Goal: Task Accomplishment & Management: Use online tool/utility

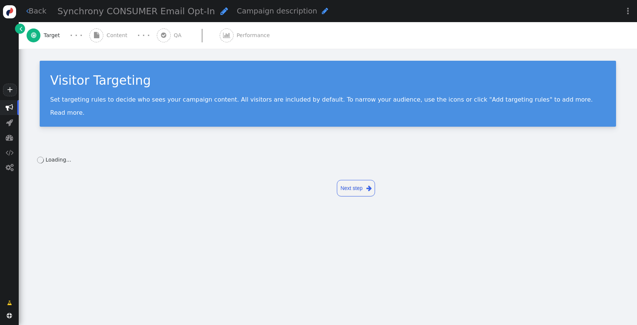
click at [107, 37] on span "Content" at bounding box center [119, 35] width 24 height 8
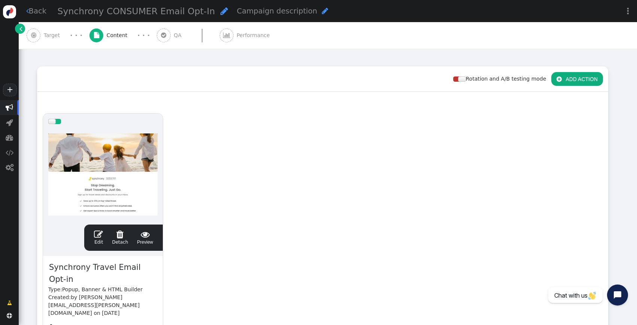
scroll to position [96, 0]
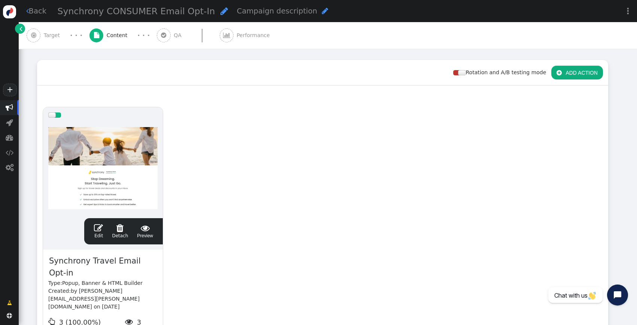
click at [95, 232] on link " Edit" at bounding box center [98, 231] width 9 height 16
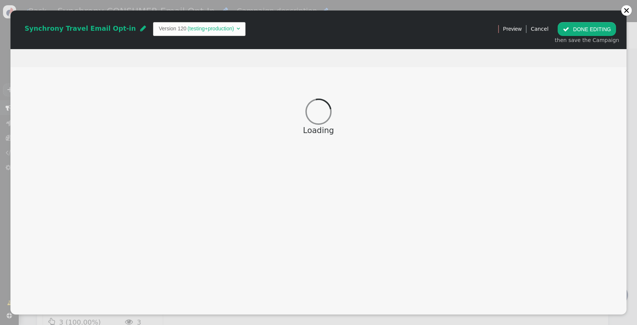
click at [161, 29] on td "Version 120" at bounding box center [173, 29] width 28 height 8
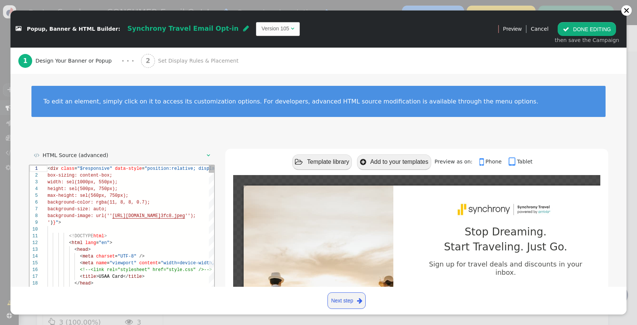
scroll to position [67, 0]
click at [587, 33] on button " DONE EDITING" at bounding box center [587, 28] width 58 height 13
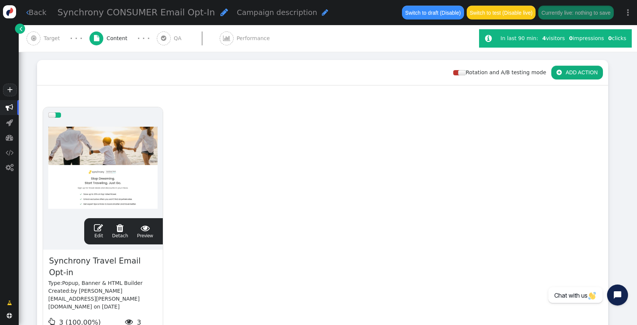
click at [433, 209] on div "drag this  Edit  Detach  Preview Synchrony Travel Email Opt-in Type: Popup, …" at bounding box center [322, 243] width 571 height 284
click at [99, 230] on span "" at bounding box center [98, 227] width 9 height 9
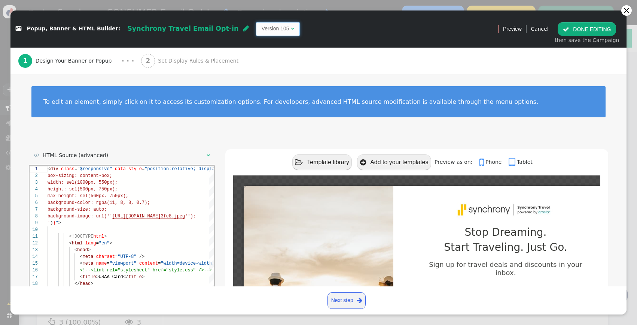
click at [256, 36] on span "Version 105 " at bounding box center [278, 28] width 44 height 13
click at [574, 50] on div "1 Design Your Banner or Popup · · · 2 Set Display Rules & Placement" at bounding box center [318, 61] width 601 height 27
click at [573, 23] on button " DONE EDITING" at bounding box center [587, 28] width 58 height 13
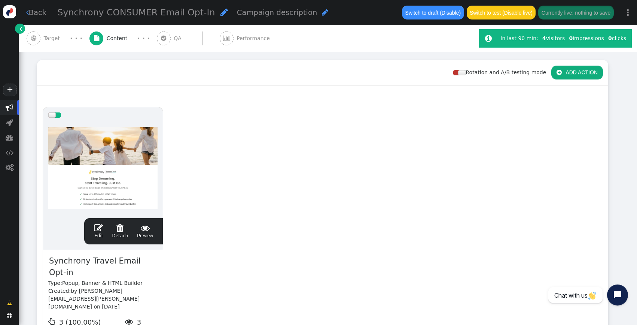
scroll to position [0, 0]
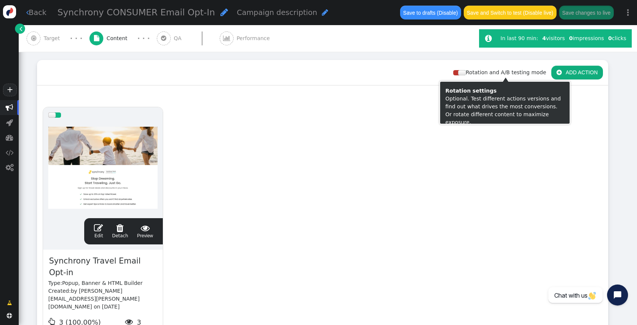
click at [480, 130] on div "drag this  Edit  Detach  Preview Synchrony Travel Email Opt-in Type: Popup, …" at bounding box center [322, 243] width 571 height 284
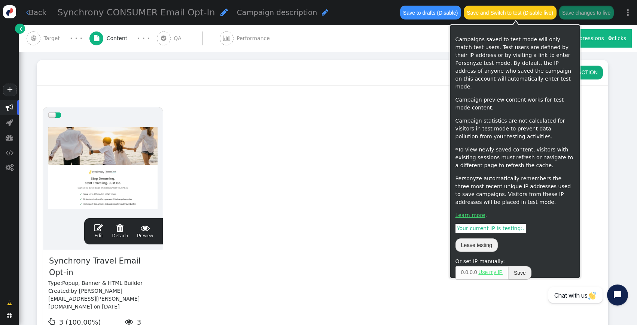
click at [546, 16] on button "Save and Switch to test (Disable live)" at bounding box center [510, 12] width 93 height 13
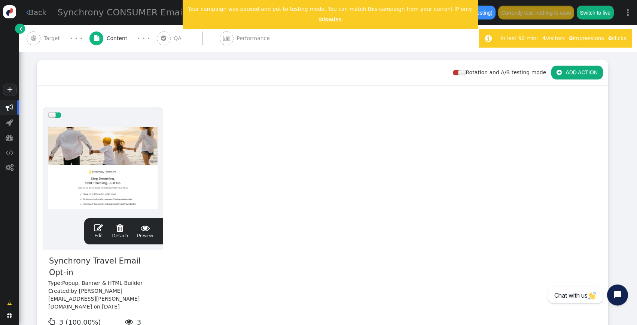
click at [201, 166] on div "drag this  Edit  Detach  Preview Synchrony Travel Email Opt-in Type: Popup, …" at bounding box center [322, 243] width 571 height 284
click at [308, 16] on center "Dismiss" at bounding box center [330, 20] width 285 height 8
click at [319, 18] on link "Dismiss" at bounding box center [330, 19] width 23 height 6
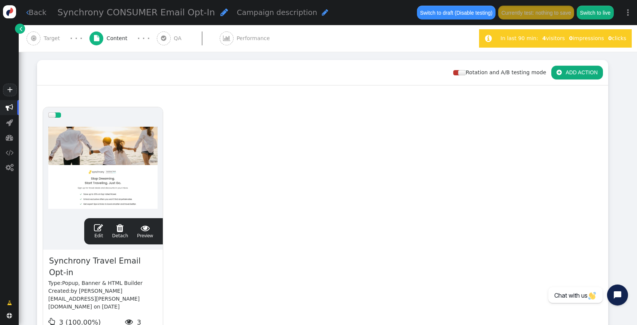
click at [97, 236] on link " Edit" at bounding box center [98, 231] width 9 height 16
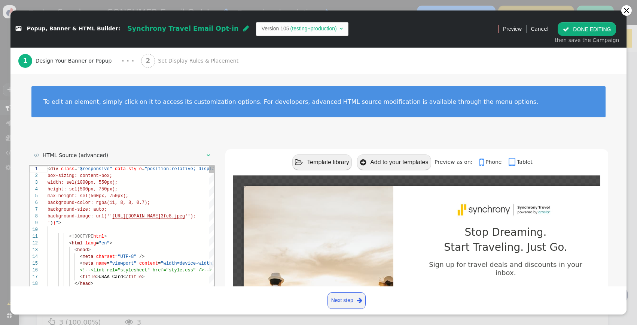
scroll to position [67, 0]
click at [578, 28] on button " DONE EDITING" at bounding box center [587, 28] width 58 height 13
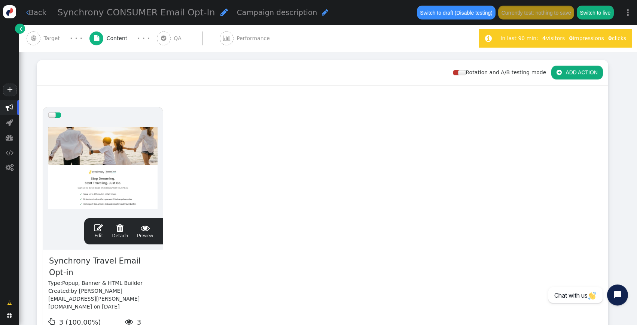
scroll to position [0, 0]
click at [601, 11] on button "Switch to live" at bounding box center [595, 12] width 37 height 13
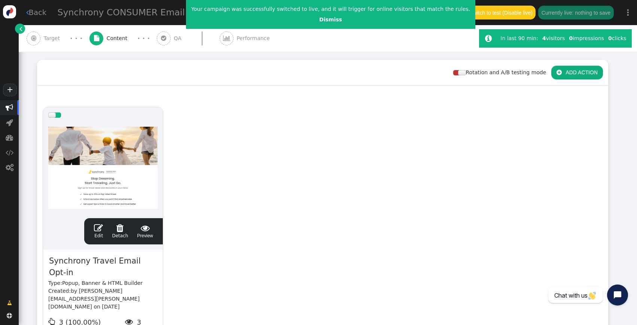
click at [316, 16] on center "Dismiss" at bounding box center [330, 20] width 279 height 8
click at [319, 19] on link "Dismiss" at bounding box center [330, 19] width 23 height 6
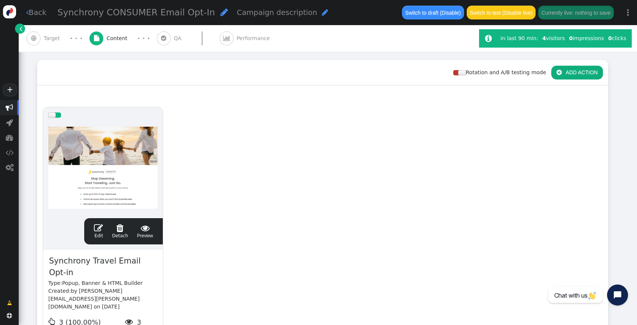
click at [97, 225] on span "" at bounding box center [98, 227] width 9 height 9
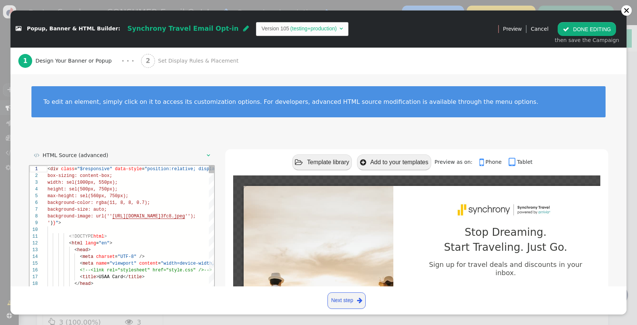
scroll to position [67, 0]
click at [248, 20] on div " Popup, Banner & HTML Builder: Synchrony Travel Email Opt-in  Version 105 (te…" at bounding box center [251, 29] width 483 height 24
click at [262, 27] on td "Version 105" at bounding box center [276, 29] width 28 height 8
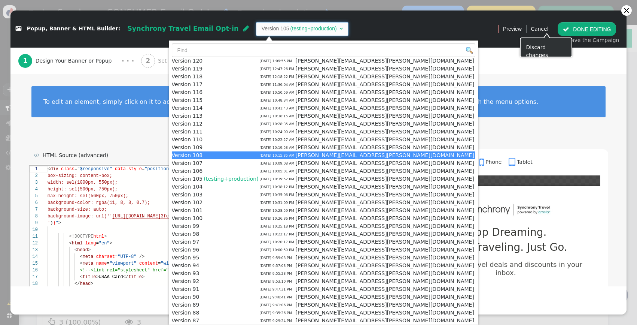
click at [472, 58] on div "1 Design Your Banner or Popup · · · 2 Set Display Rules & Placement" at bounding box center [318, 61] width 601 height 27
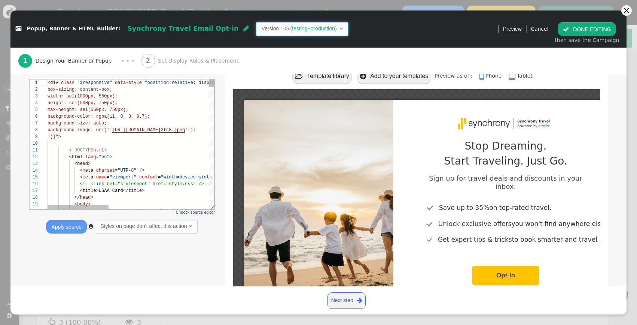
scroll to position [78, 0]
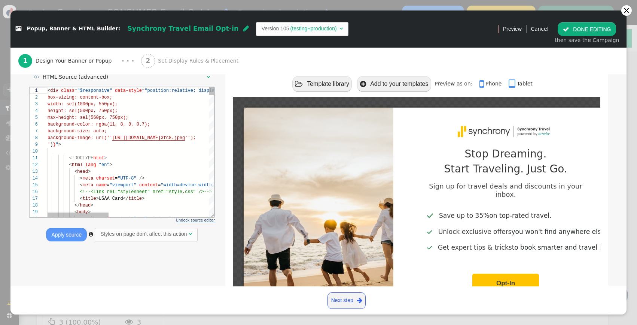
click at [188, 218] on span "Undock source editor" at bounding box center [195, 220] width 39 height 4
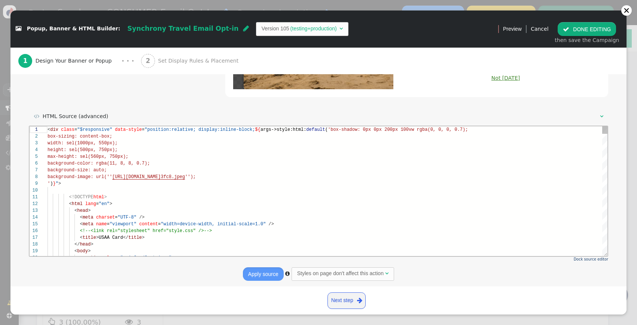
scroll to position [331, 0]
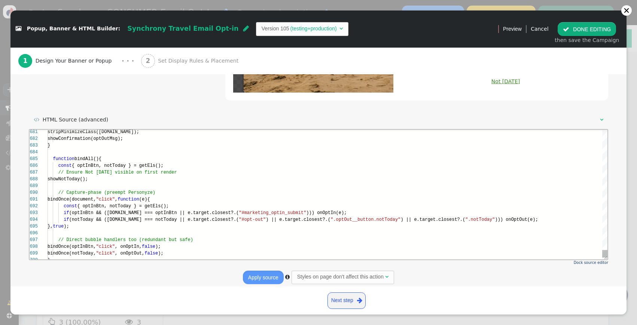
click at [138, 195] on span "// Capture-phase (preempt Personyze)" at bounding box center [106, 192] width 97 height 5
type textarea "stripMinimizeClass([DOMAIN_NAME]); showConfirmation(optOutMsg); } function bind…"
click at [153, 175] on div "691 692 693 694 695 696 697 698 699 700 690 689 688 687 686 685 684 683 682 681…" at bounding box center [319, 195] width 578 height 130
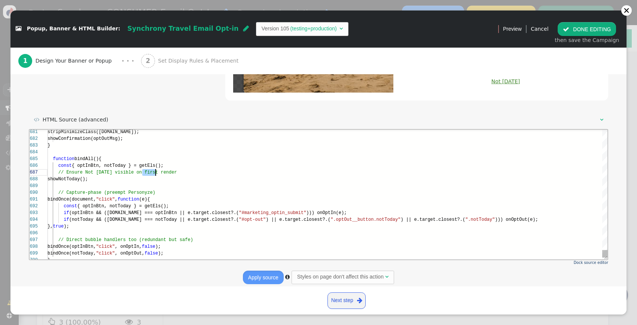
scroll to position [40, 0]
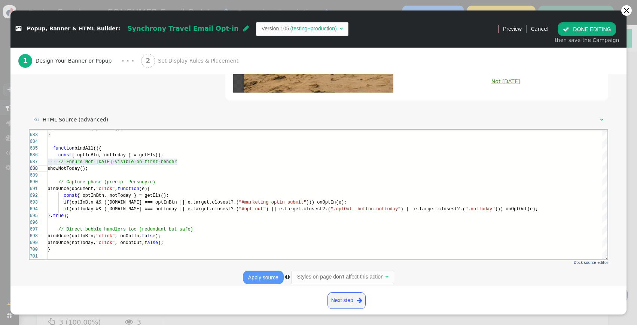
click at [596, 24] on button " DONE EDITING" at bounding box center [587, 28] width 58 height 13
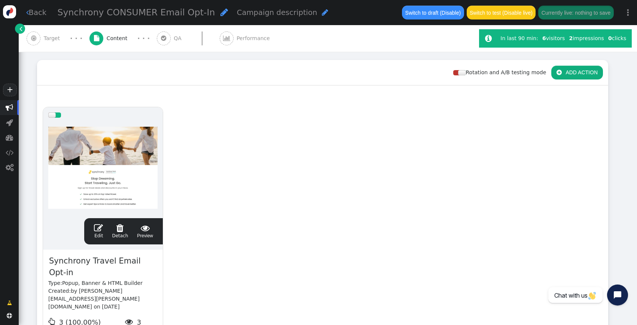
scroll to position [67, 0]
click at [157, 35] on span "" at bounding box center [164, 38] width 14 height 14
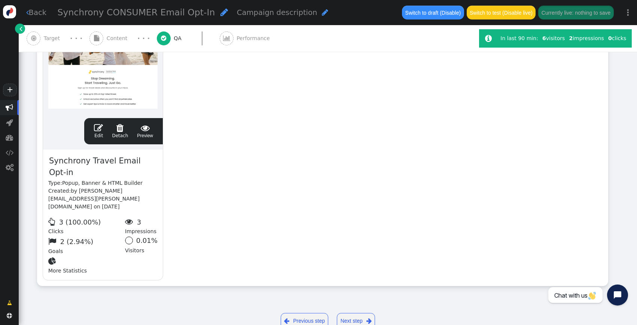
scroll to position [0, 0]
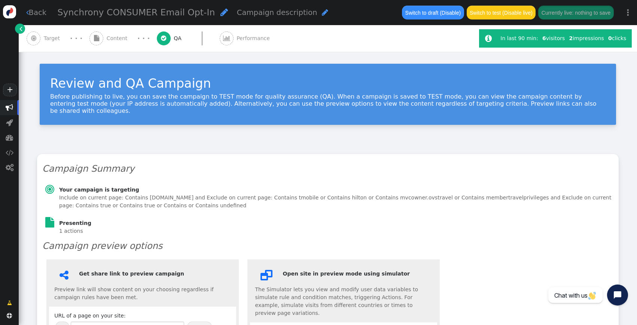
type input "[URL][DOMAIN_NAME]"
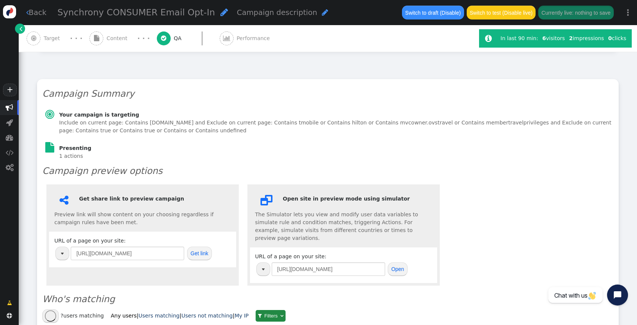
scroll to position [95, 0]
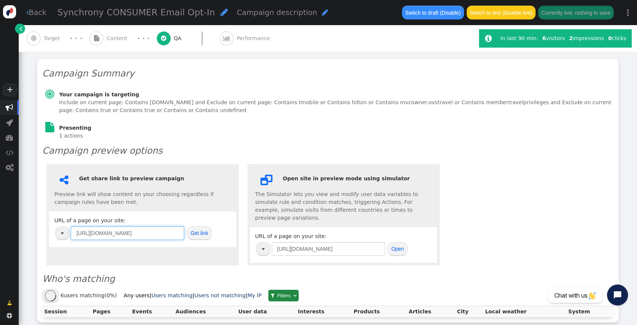
click at [146, 229] on input "[URL][DOMAIN_NAME]" at bounding box center [127, 232] width 113 height 13
paste input "[DOMAIN_NAME][URL]"
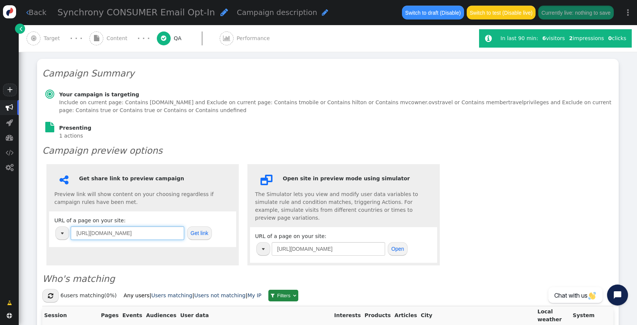
type input "[URL][DOMAIN_NAME]"
click at [200, 226] on button "Get link" at bounding box center [199, 232] width 25 height 13
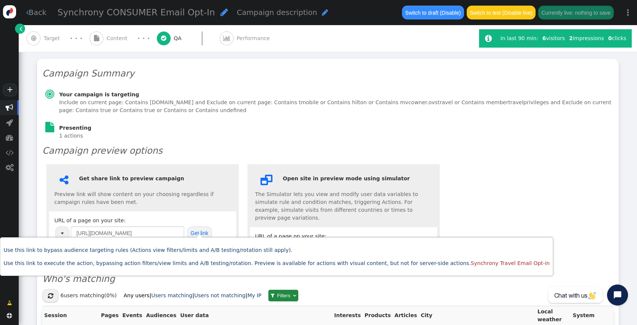
scroll to position [0, 0]
click at [122, 48] on div " Content" at bounding box center [110, 38] width 41 height 27
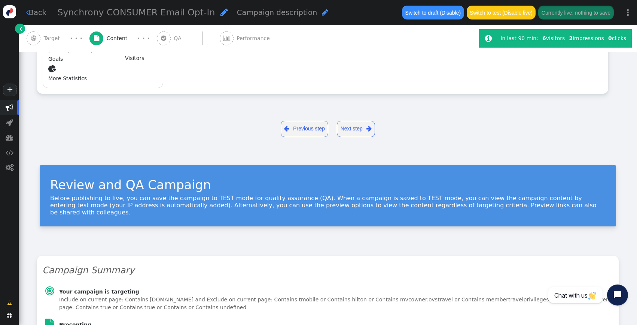
click at [110, 39] on span "Content" at bounding box center [119, 38] width 24 height 8
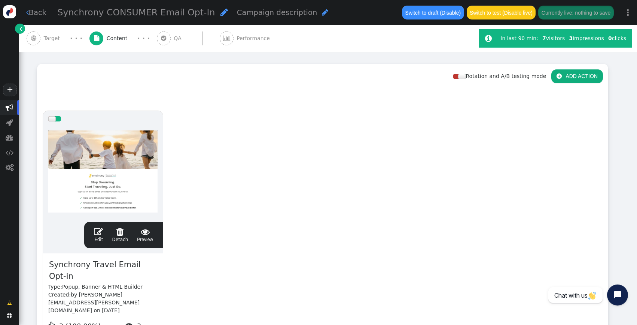
click at [437, 158] on div "drag this  Edit  Detach  Preview Synchrony Travel Email Opt-in Type: Popup, …" at bounding box center [322, 247] width 571 height 284
click at [100, 231] on span "" at bounding box center [98, 231] width 9 height 9
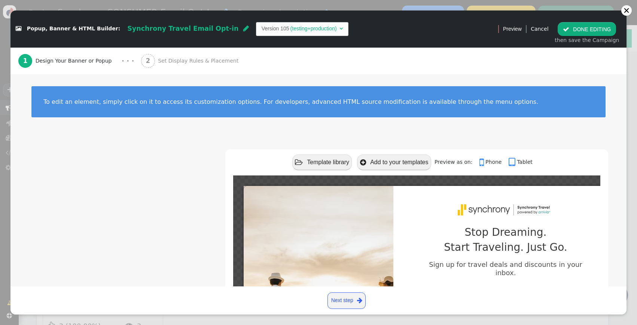
scroll to position [67, 0]
click at [263, 34] on span "Version 105 (testing+production) " at bounding box center [302, 28] width 93 height 13
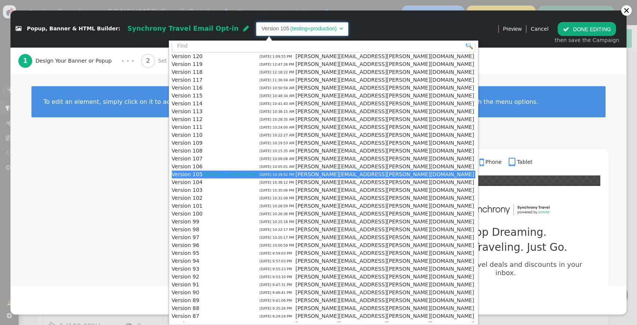
scroll to position [5, 0]
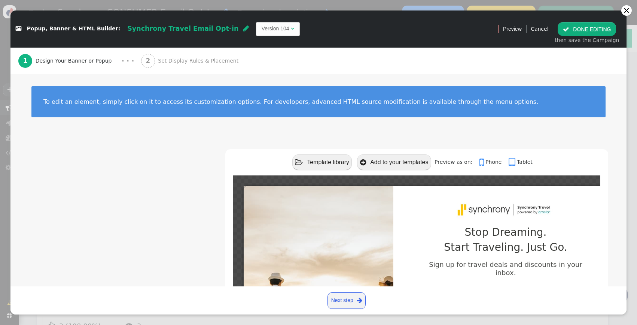
click at [414, 65] on div "1 Design Your Banner or Popup · · · 2 Set Display Rules & Placement" at bounding box center [318, 61] width 601 height 27
click at [594, 27] on button " DONE EDITING" at bounding box center [587, 28] width 58 height 13
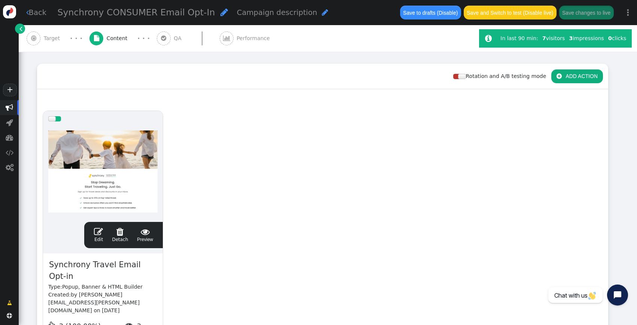
scroll to position [67, 0]
click at [584, 17] on button "Save changes to live" at bounding box center [587, 12] width 55 height 13
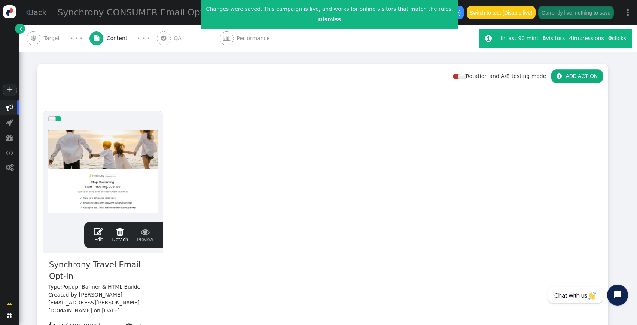
click at [98, 231] on span "" at bounding box center [98, 231] width 9 height 9
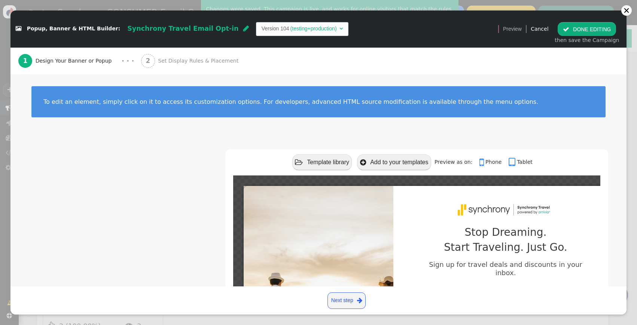
click at [242, 21] on div " Popup, Banner & HTML Builder: Synchrony Travel Email Opt-in  Version 104 (te…" at bounding box center [251, 29] width 483 height 24
click at [262, 27] on td "Version 104" at bounding box center [276, 29] width 28 height 8
click at [430, 71] on div "1 Design Your Banner or Popup · · · 2 Set Display Rules & Placement" at bounding box center [318, 61] width 601 height 27
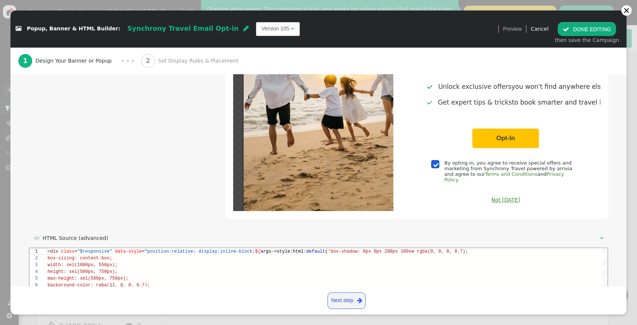
scroll to position [334, 0]
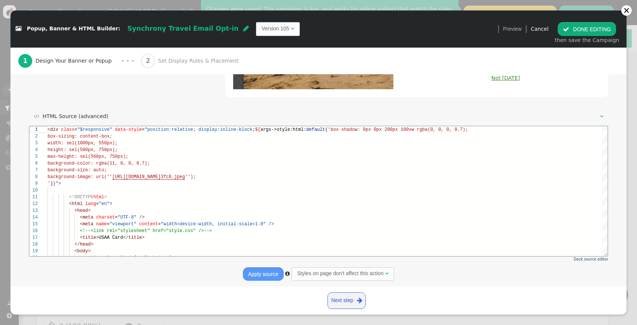
click at [578, 27] on button " DONE EDITING" at bounding box center [587, 28] width 58 height 13
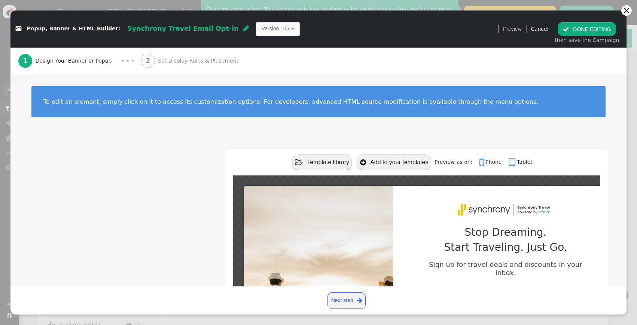
scroll to position [67, 0]
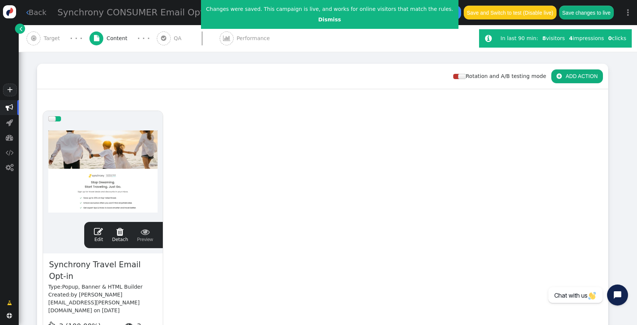
click at [614, 7] on button "Save changes to live" at bounding box center [587, 12] width 55 height 13
click at [318, 21] on link "Dismiss" at bounding box center [329, 19] width 23 height 6
click at [318, 20] on link "Dismiss" at bounding box center [329, 19] width 23 height 6
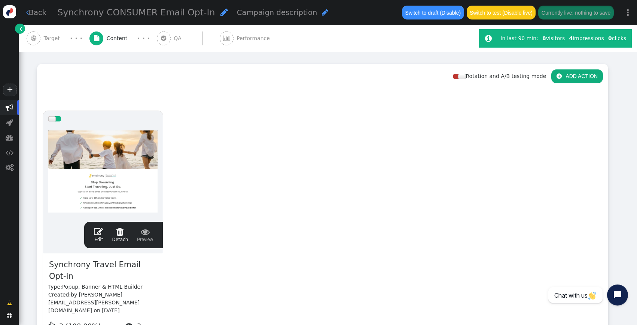
click at [98, 232] on span "" at bounding box center [98, 231] width 9 height 9
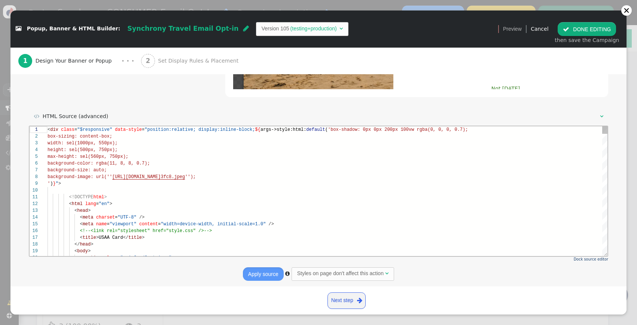
scroll to position [334, 0]
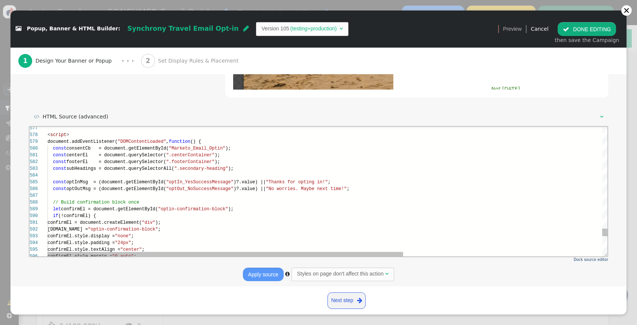
click at [196, 192] on div at bounding box center [485, 195] width 874 height 7
click at [201, 173] on div at bounding box center [485, 175] width 874 height 7
click at [206, 198] on div at bounding box center [485, 195] width 874 height 7
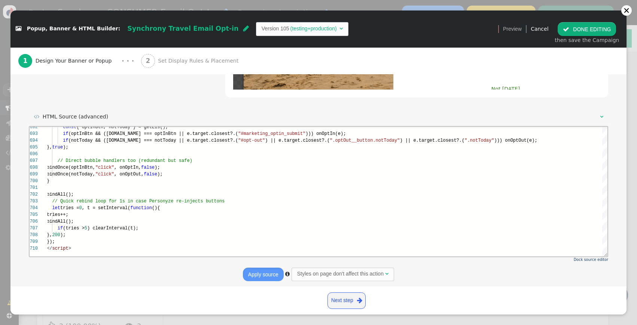
click at [259, 34] on span "Version 105 (testing+production) " at bounding box center [302, 28] width 93 height 13
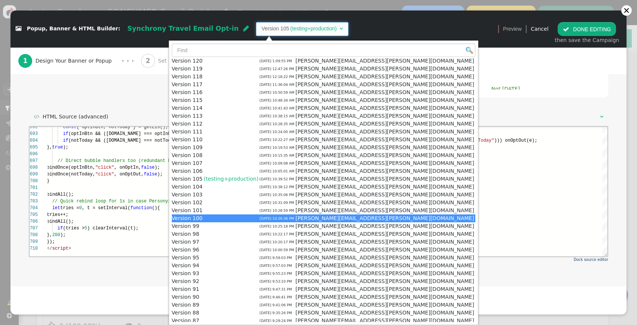
scroll to position [1, 0]
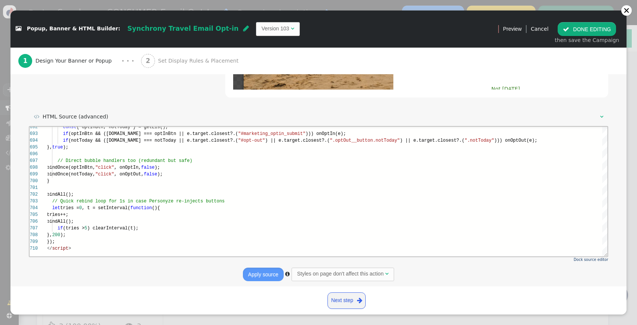
type textarea "const notToday = document.getElementById("opt-out"); const consentCb = document…"
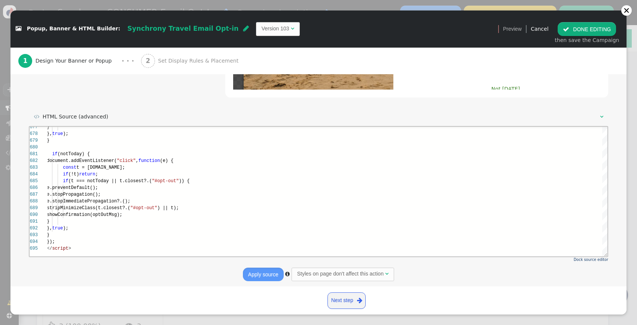
click at [606, 22] on div " DONE EDITING then save the Campaign" at bounding box center [587, 33] width 73 height 31
click at [594, 31] on button " DONE EDITING" at bounding box center [587, 28] width 58 height 13
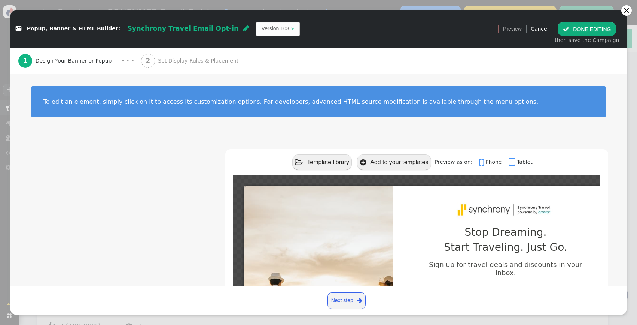
scroll to position [67, 0]
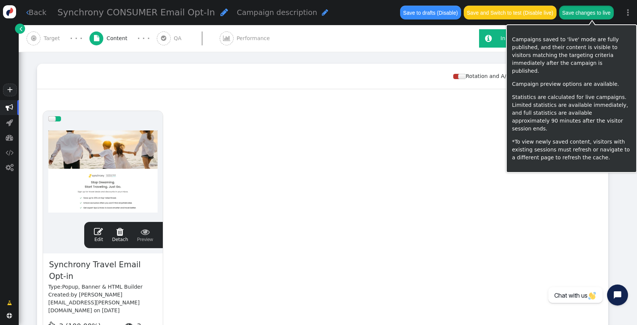
click at [586, 11] on button "Save changes to live" at bounding box center [587, 12] width 55 height 13
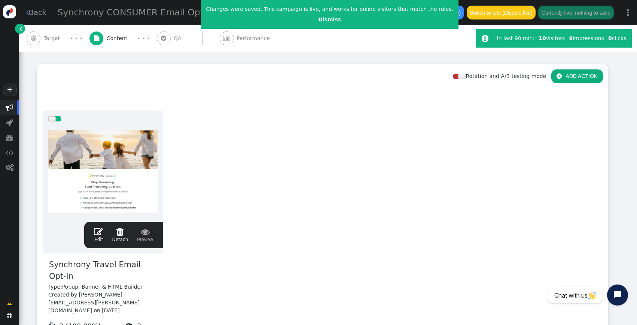
click at [96, 236] on link " Edit" at bounding box center [98, 235] width 9 height 16
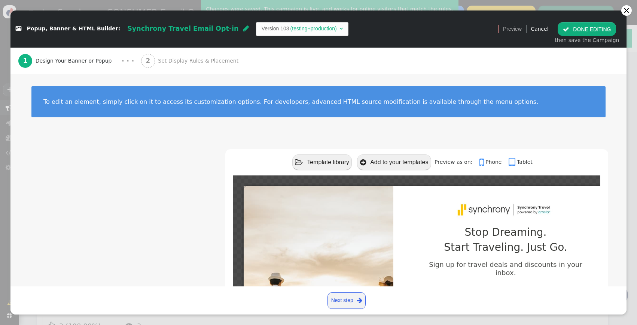
click at [632, 10] on div " Popup, Banner & HTML Builder: Synchrony Travel Email Opt-in  Version 103 (te…" at bounding box center [318, 162] width 637 height 325
click at [629, 10] on div at bounding box center [627, 10] width 6 height 6
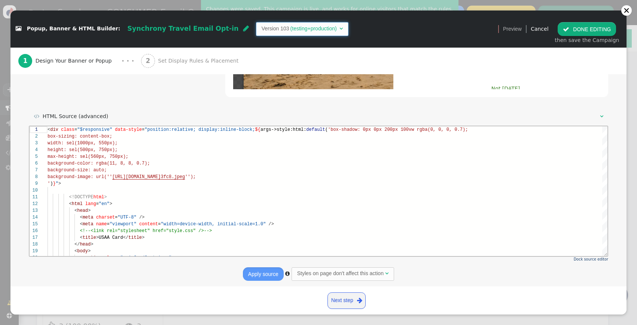
click at [256, 23] on span "Version 103 (testing+production) " at bounding box center [302, 28] width 93 height 13
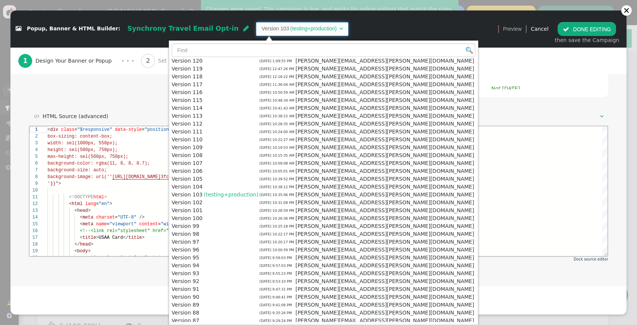
click at [262, 26] on td "Version 103" at bounding box center [276, 29] width 28 height 8
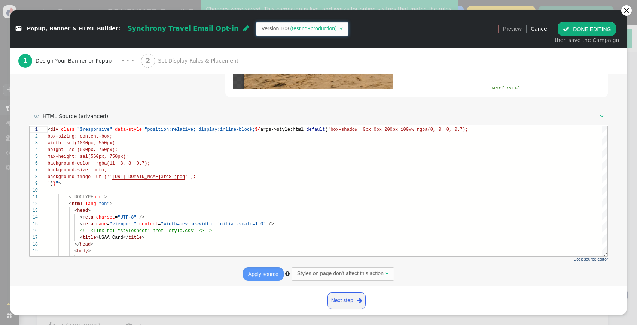
click at [262, 26] on td "Version 103" at bounding box center [276, 29] width 28 height 8
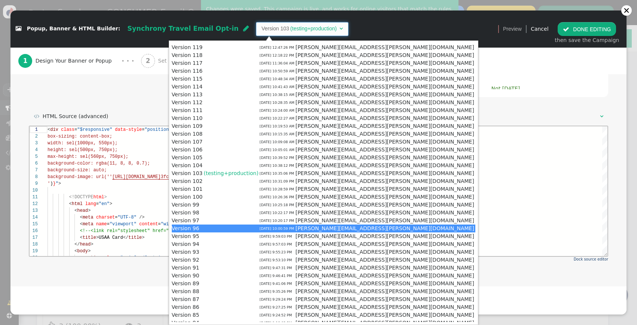
scroll to position [0, 0]
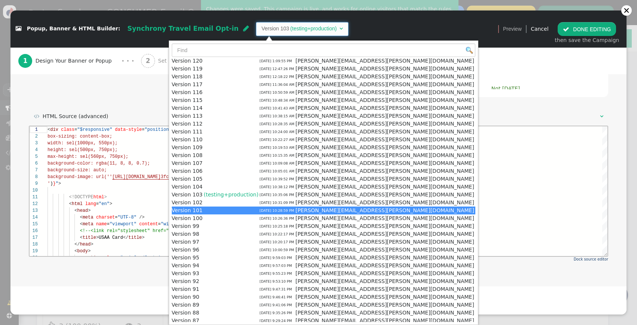
click at [466, 85] on center "Not [DATE]" at bounding box center [506, 90] width 213 height 10
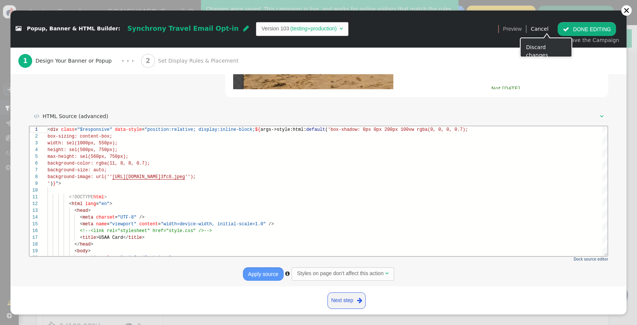
click at [547, 27] on link "Cancel" at bounding box center [540, 29] width 18 height 6
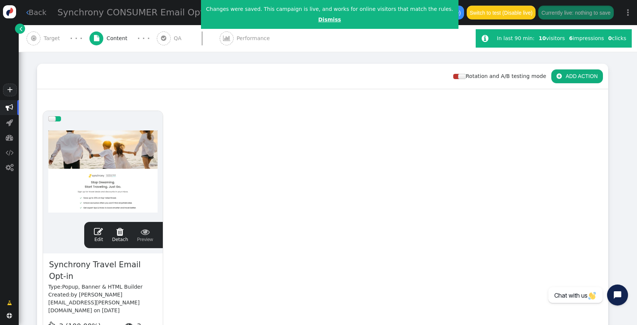
click at [324, 18] on link "Dismiss" at bounding box center [329, 19] width 23 height 6
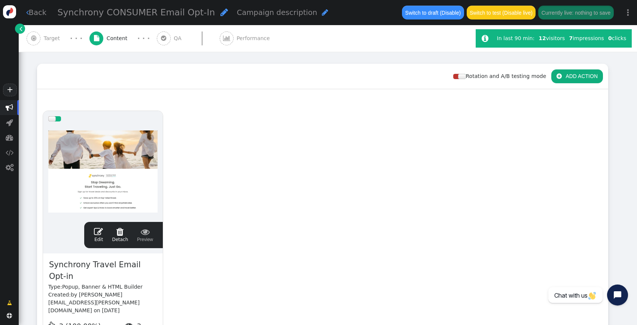
click at [89, 227] on div " Edit  Detach  Preview" at bounding box center [123, 235] width 79 height 26
click at [94, 228] on div " Edit  Detach  Preview" at bounding box center [124, 235] width 68 height 16
click at [96, 230] on span "" at bounding box center [98, 231] width 9 height 9
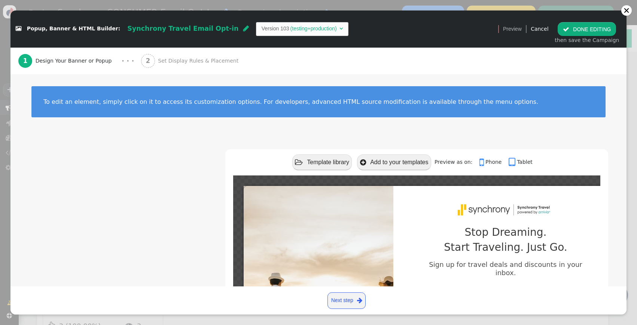
scroll to position [67, 0]
click at [289, 25] on td "(testing+production)" at bounding box center [313, 29] width 49 height 8
click at [349, 39] on div " Popup, Banner & HTML Builder: Synchrony Travel Email Opt-in  Version 120 " at bounding box center [251, 29] width 483 height 24
click at [587, 31] on button " DONE EDITING" at bounding box center [587, 28] width 58 height 13
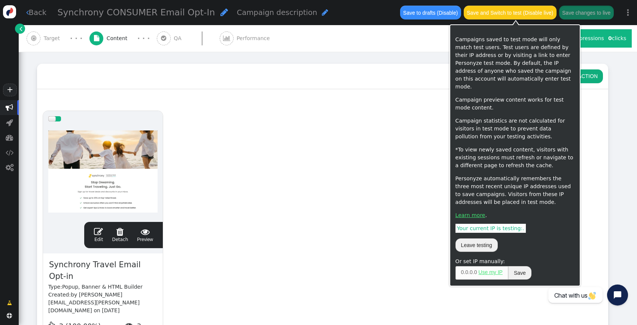
click at [492, 10] on button "Save and Switch to test (Disable live)" at bounding box center [510, 12] width 93 height 13
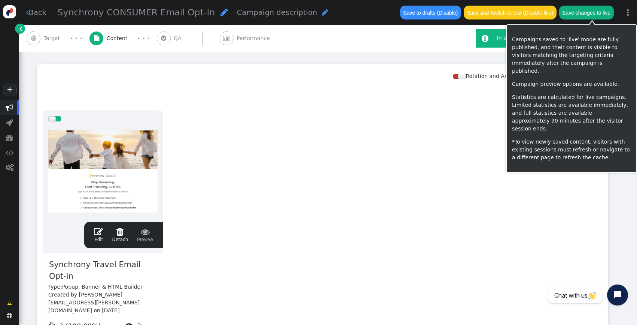
click at [582, 15] on button "Save changes to live" at bounding box center [587, 12] width 55 height 13
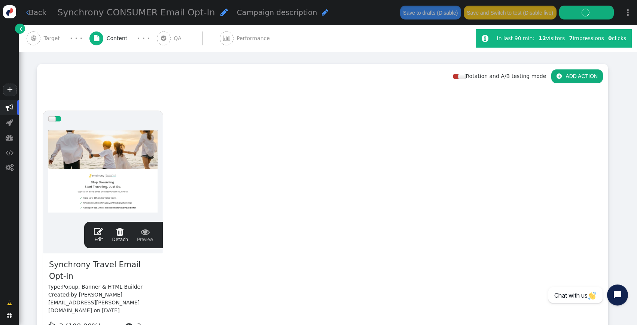
click at [278, 203] on div "drag this  Edit  Detach  Preview Synchrony Travel Email Opt-in Type: Popup, …" at bounding box center [322, 247] width 571 height 284
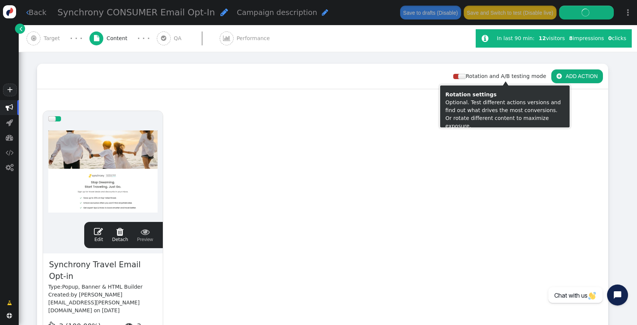
click at [486, 138] on div "drag this  Edit  Detach  Preview Synchrony Travel Email Opt-in Type: Popup, …" at bounding box center [322, 247] width 571 height 284
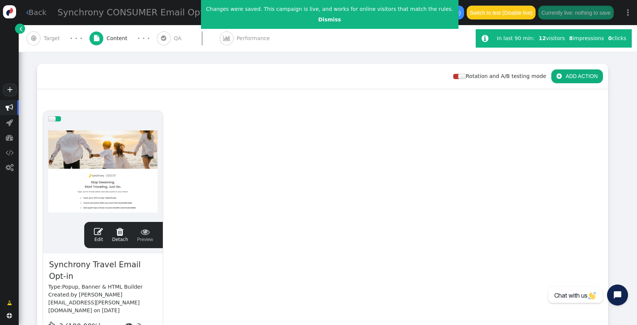
click at [157, 35] on span "" at bounding box center [164, 38] width 14 height 14
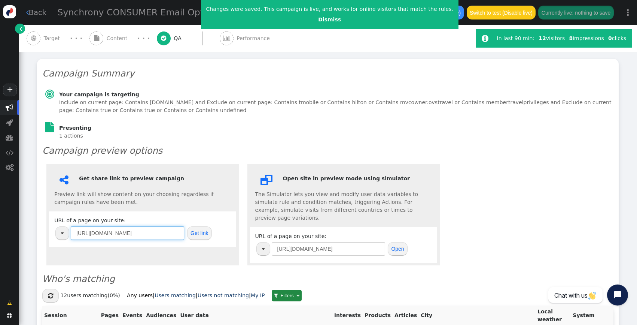
click at [160, 226] on input "[URL][DOMAIN_NAME]" at bounding box center [127, 232] width 113 height 13
click at [201, 227] on button "Get link" at bounding box center [199, 232] width 25 height 13
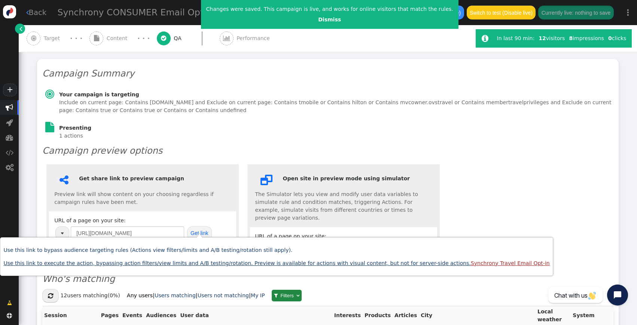
click at [212, 263] on link "Use this link to execute the action, bypassing action filters/view limits and A…" at bounding box center [276, 263] width 546 height 6
click at [385, 67] on h3 "Campaign Summary" at bounding box center [327, 73] width 571 height 13
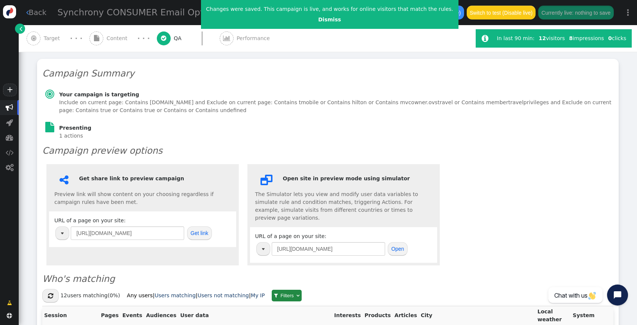
click at [50, 40] on span "Target" at bounding box center [53, 38] width 19 height 8
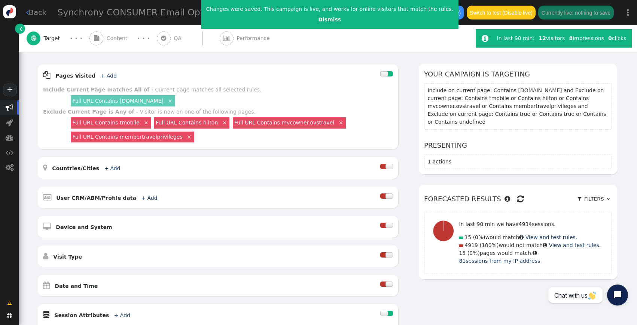
click at [310, 15] on div "Changes were saved. This campaign is live, and works for online visitors that m…" at bounding box center [330, 14] width 258 height 29
click at [318, 21] on link "Dismiss" at bounding box center [329, 19] width 23 height 6
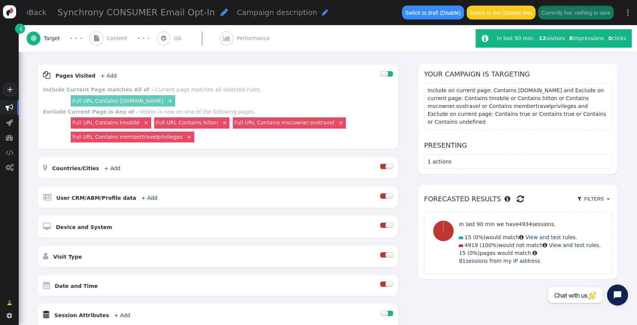
click at [120, 40] on span "Content" at bounding box center [119, 38] width 24 height 8
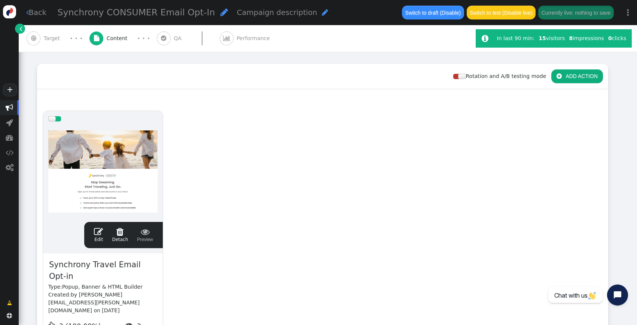
click at [279, 149] on div "drag this  Edit  Detach  Preview Synchrony Travel Email Opt-in Type: Popup, …" at bounding box center [322, 247] width 571 height 284
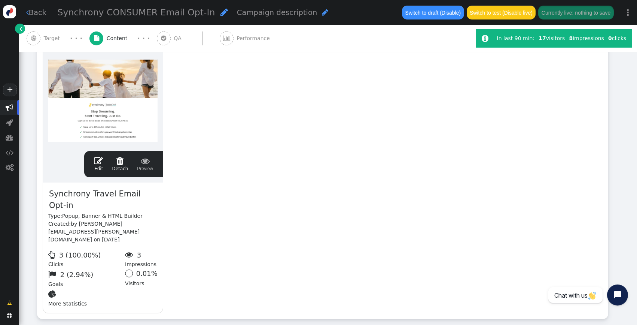
scroll to position [187, 0]
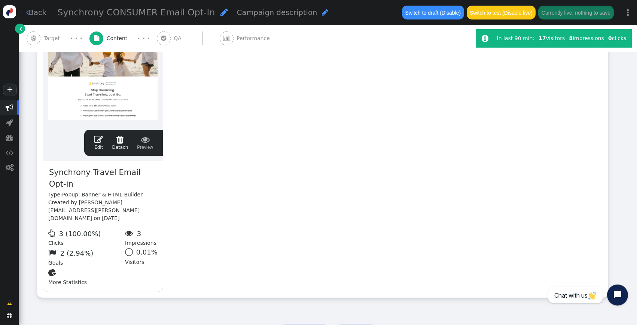
click at [98, 143] on span "" at bounding box center [98, 139] width 9 height 9
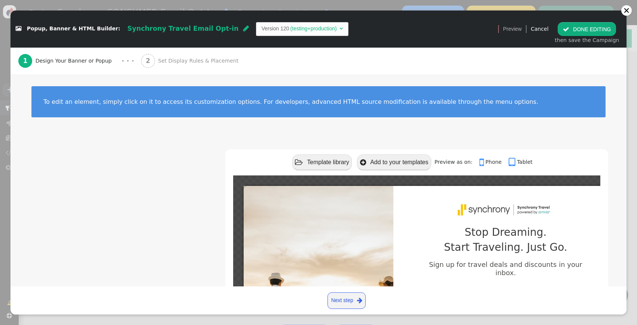
scroll to position [67, 0]
click at [144, 62] on span "2" at bounding box center [148, 61] width 14 height 14
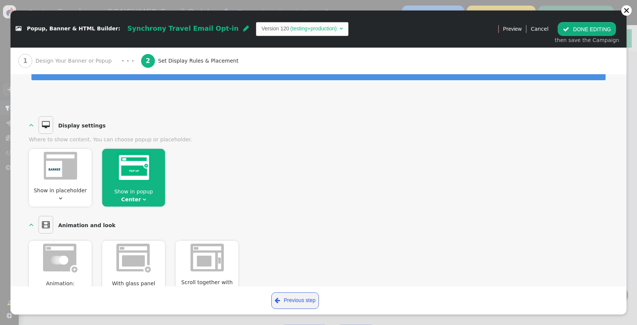
scroll to position [0, 0]
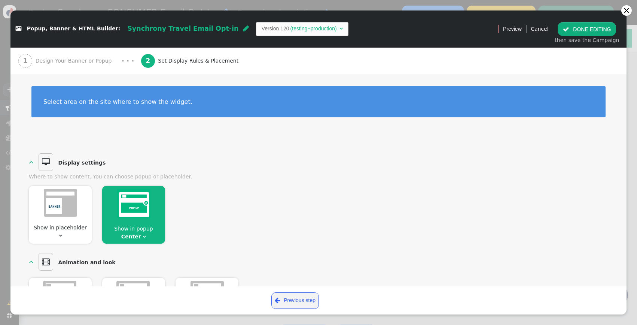
click at [81, 55] on div "1 Design Your Banner or Popup" at bounding box center [66, 61] width 97 height 27
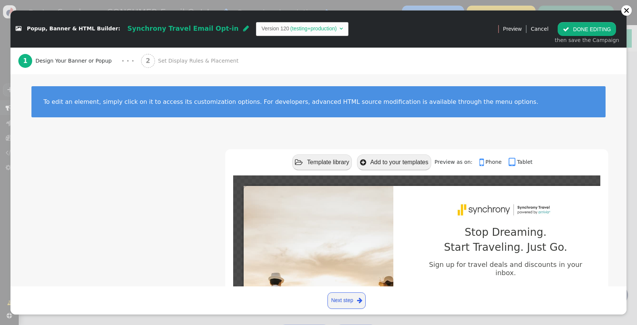
click at [250, 19] on div " Popup, Banner & HTML Builder: Synchrony Travel Email Opt-in  Version 120 (te…" at bounding box center [251, 29] width 483 height 24
click at [256, 24] on span "Version 120 (testing+production) " at bounding box center [302, 28] width 93 height 13
click at [262, 26] on td "Version 96" at bounding box center [274, 29] width 25 height 8
click at [606, 33] on button " DONE EDITING" at bounding box center [587, 28] width 58 height 13
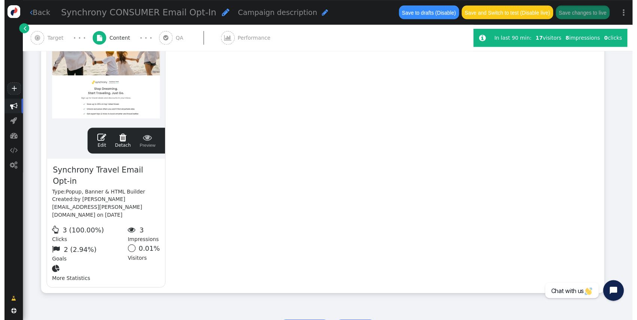
scroll to position [67, 0]
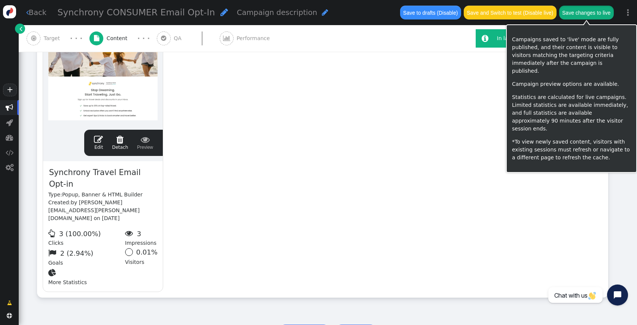
click at [585, 13] on button "Save changes to live" at bounding box center [587, 12] width 55 height 13
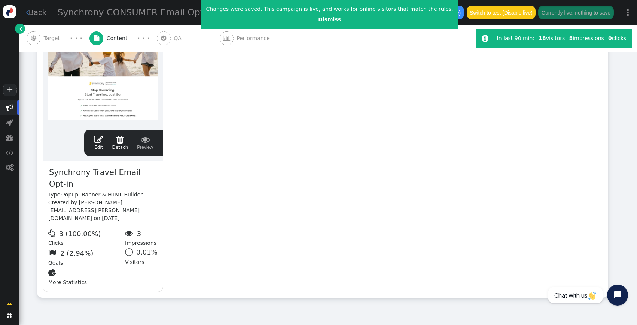
click at [271, 154] on div "drag this  Edit  Detach  Preview Synchrony Travel Email Opt-in Type: Popup, …" at bounding box center [322, 155] width 571 height 284
click at [292, 214] on div "drag this  Edit  Detach  Preview Synchrony Travel Email Opt-in Type: Popup, …" at bounding box center [322, 155] width 571 height 284
click at [321, 21] on link "Dismiss" at bounding box center [329, 19] width 23 height 6
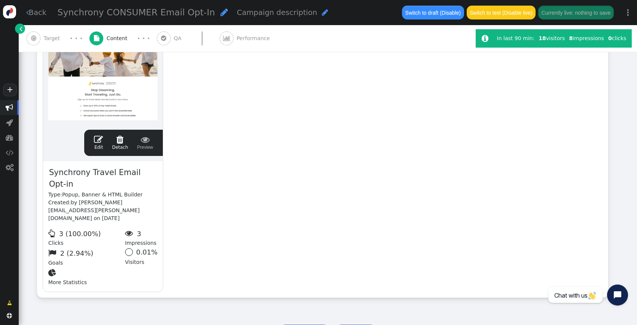
click at [161, 40] on span "" at bounding box center [163, 38] width 5 height 6
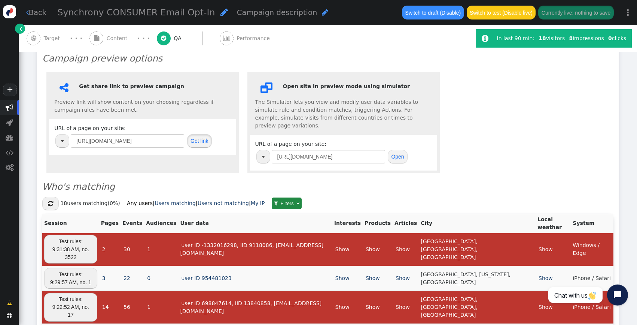
click at [205, 137] on button "Get link" at bounding box center [199, 140] width 25 height 13
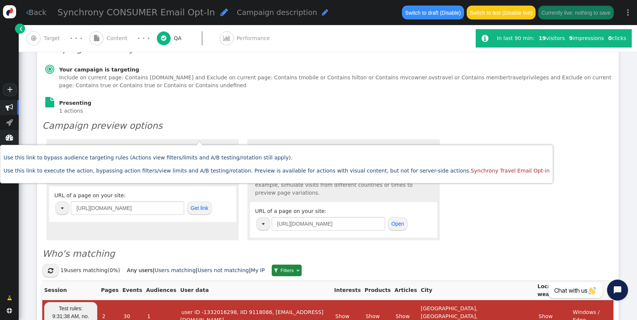
scroll to position [124, 0]
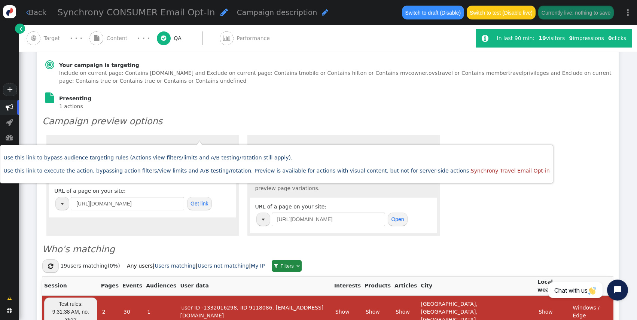
click at [122, 33] on div " Content" at bounding box center [110, 38] width 41 height 27
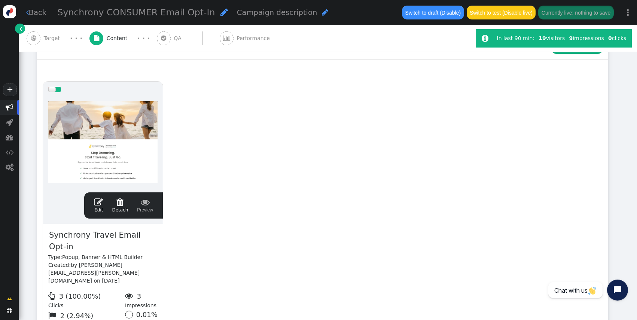
click at [98, 208] on link " Edit" at bounding box center [98, 206] width 9 height 16
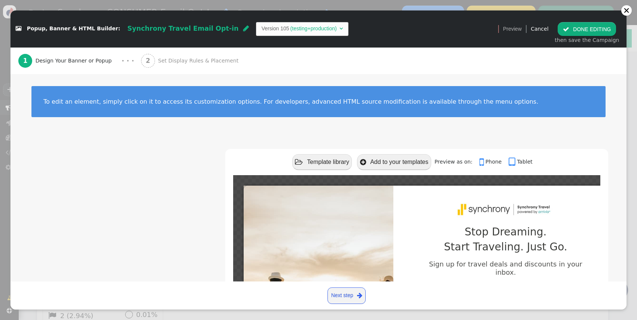
scroll to position [67, 0]
click at [289, 29] on td "(testing+production)" at bounding box center [313, 29] width 49 height 8
click at [422, 106] on div "To edit an element, simply click on it to access its customization options. For…" at bounding box center [318, 101] width 574 height 31
click at [598, 26] on button " DONE EDITING" at bounding box center [587, 28] width 58 height 13
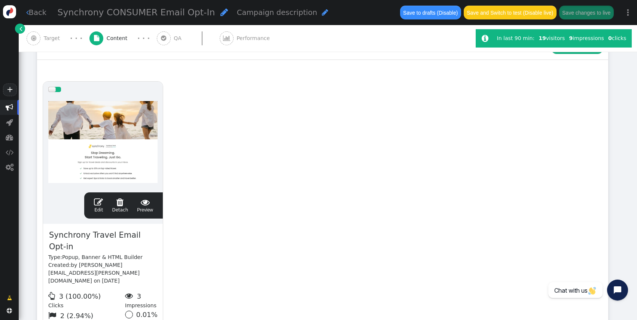
scroll to position [0, 0]
click at [601, 11] on button "Save changes to live" at bounding box center [587, 12] width 55 height 13
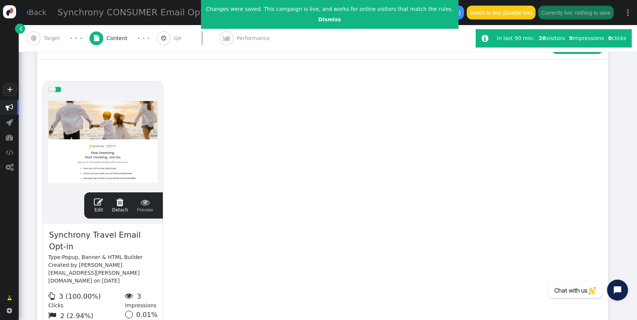
click at [294, 135] on div "drag this  Edit  Detach  Preview Synchrony Travel Email Opt-in Type: Popup, …" at bounding box center [322, 218] width 571 height 284
drag, startPoint x: 325, startPoint y: 21, endPoint x: 286, endPoint y: 6, distance: 41.0
click at [325, 21] on link "Dismiss" at bounding box center [329, 19] width 23 height 6
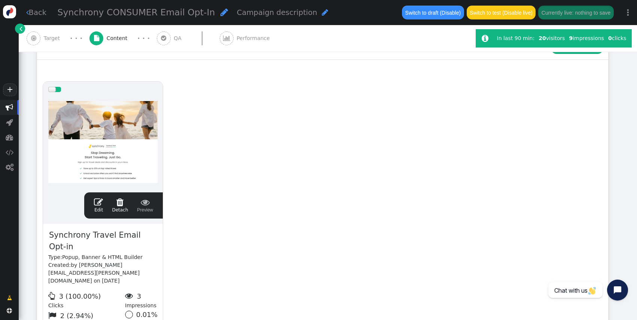
scroll to position [124, 0]
click at [269, 126] on div "drag this  Edit  Detach  Preview Synchrony Travel Email Opt-in Type: Popup, …" at bounding box center [322, 218] width 571 height 284
click at [481, 39] on span "" at bounding box center [481, 38] width 7 height 8
click at [484, 39] on span "" at bounding box center [481, 38] width 7 height 8
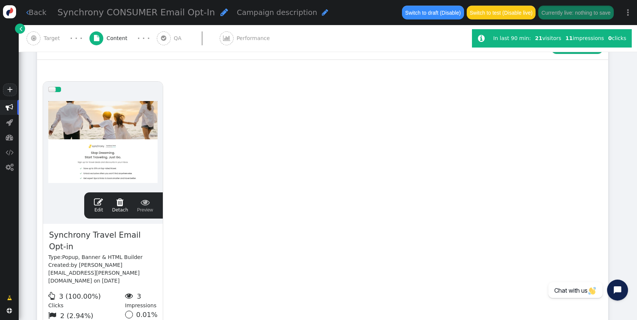
click at [41, 39] on div " Target" at bounding box center [45, 38] width 36 height 27
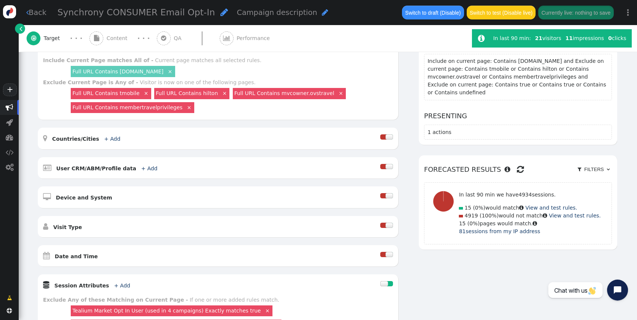
click at [101, 38] on span "" at bounding box center [97, 38] width 14 height 14
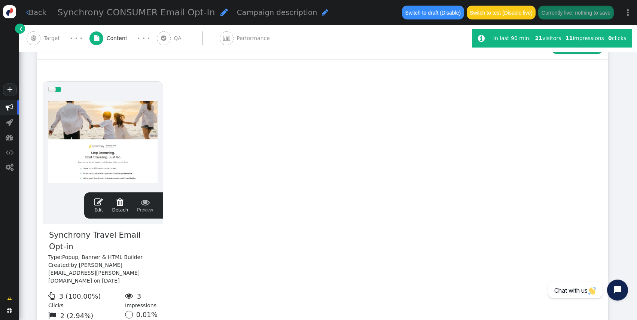
click at [97, 198] on span "" at bounding box center [98, 202] width 9 height 9
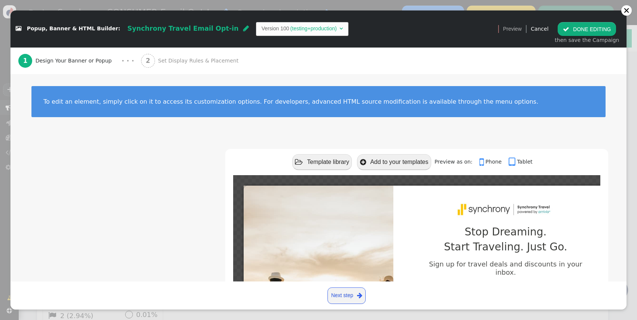
scroll to position [67, 0]
click at [289, 33] on td "(testing+production)" at bounding box center [313, 29] width 49 height 8
click at [594, 24] on button " DONE EDITING" at bounding box center [587, 28] width 58 height 13
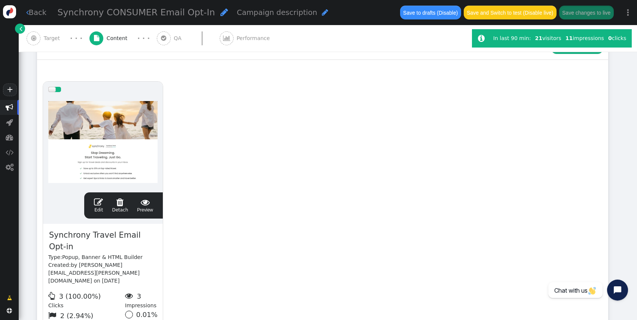
click at [237, 133] on div "drag this  Edit  Detach  Preview Synchrony Travel Email Opt-in Type: Popup, …" at bounding box center [322, 218] width 571 height 284
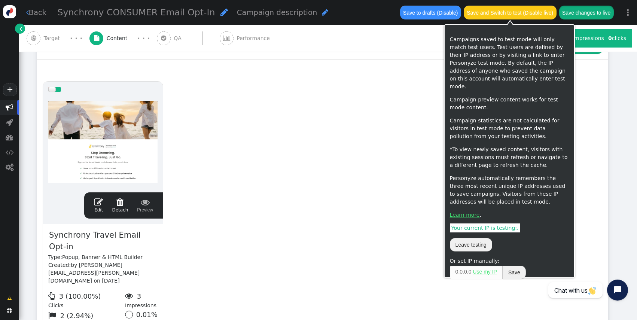
click at [584, 9] on button "Save changes to live" at bounding box center [587, 12] width 55 height 13
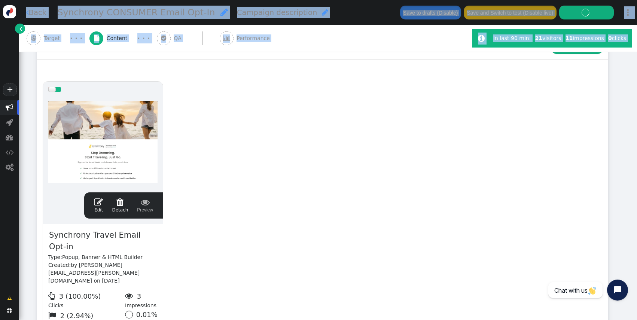
drag, startPoint x: 497, startPoint y: 302, endPoint x: 561, endPoint y: 357, distance: 83.9
click at [561, 320] on html "+  Campaigns  Realtime Visitors  Dashboard  Tracker Settings  Settings  …" at bounding box center [318, 160] width 637 height 320
click at [421, 233] on div "drag this  Edit  Detach  Preview Synchrony Travel Email Opt-in Type: Popup, …" at bounding box center [322, 218] width 571 height 284
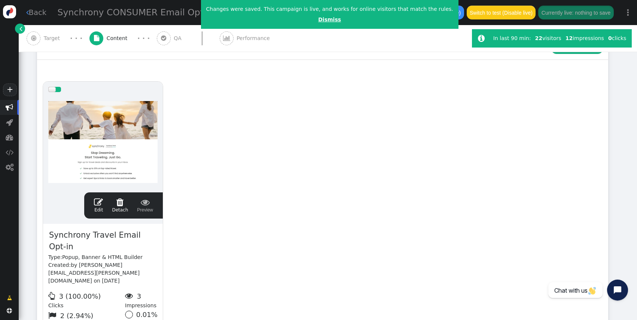
click at [321, 21] on link "Dismiss" at bounding box center [329, 19] width 23 height 6
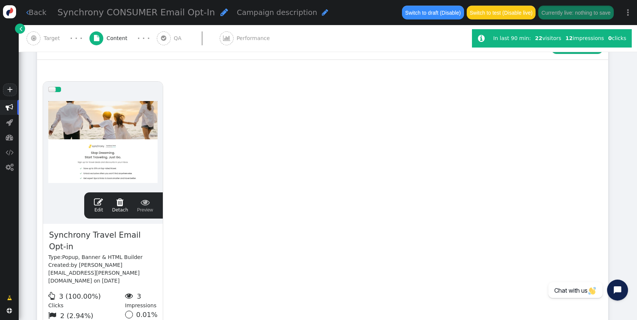
click at [321, 21] on div "Synchrony CONSUMER Email Opt-In  Campaign description " at bounding box center [225, 12] width 343 height 21
click at [99, 206] on span "" at bounding box center [98, 202] width 9 height 9
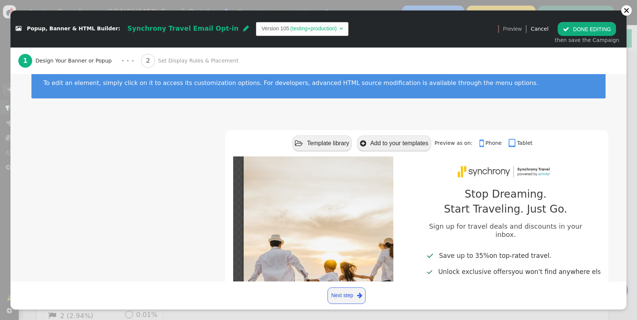
scroll to position [0, 0]
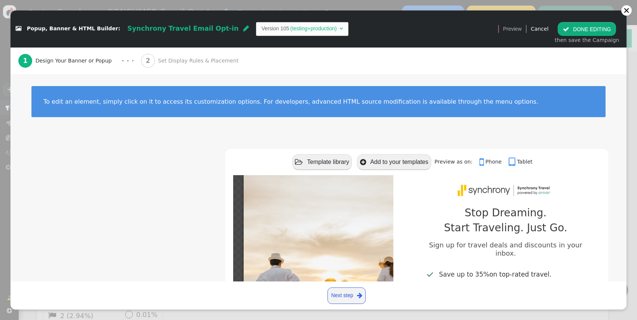
click at [196, 35] on span "Synchrony Travel Email Opt-in " at bounding box center [189, 29] width 134 height 16
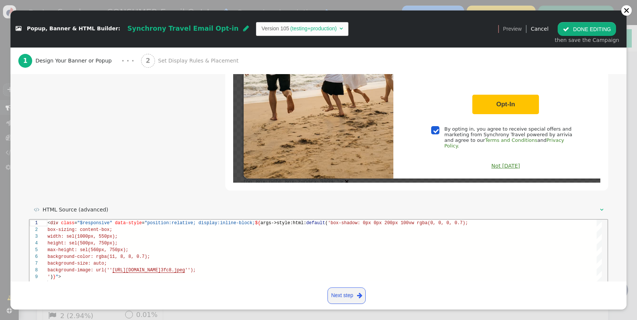
scroll to position [336, 0]
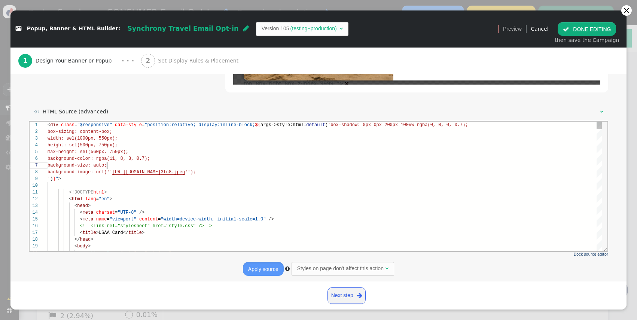
click at [118, 163] on div "background-size: auto;" at bounding box center [325, 165] width 555 height 7
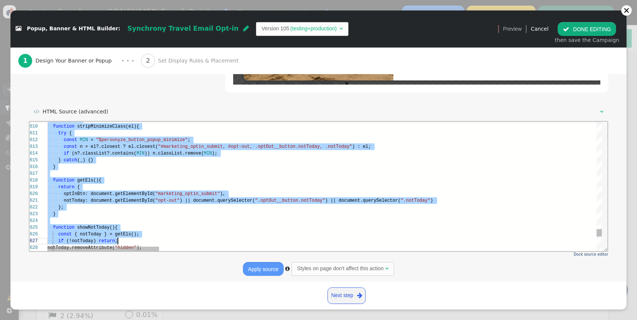
scroll to position [27, 24]
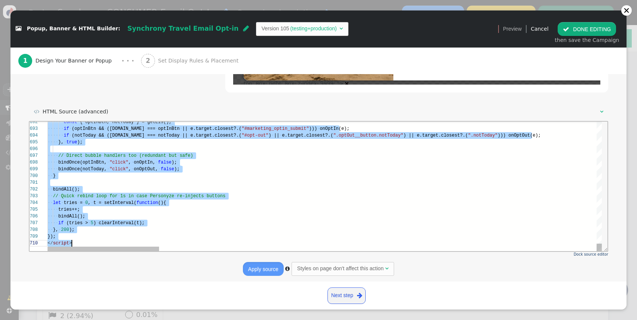
drag, startPoint x: 48, startPoint y: 157, endPoint x: 113, endPoint y: 271, distance: 130.9
paste textarea "</script>"
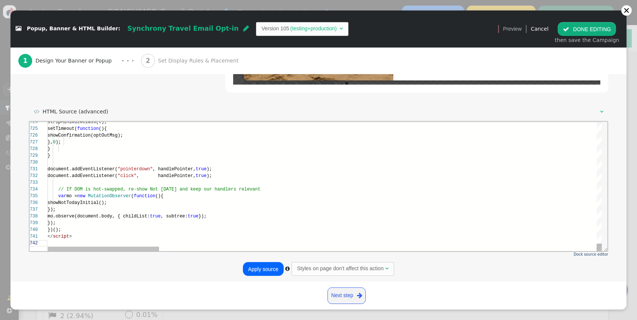
type textarea "</script>"
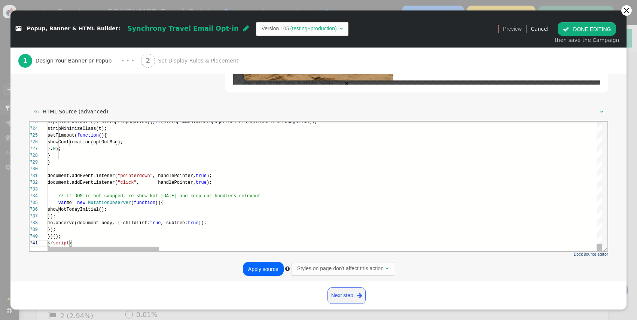
click at [274, 276] on button "Apply source" at bounding box center [263, 268] width 41 height 13
click at [580, 29] on button " DONE EDITING" at bounding box center [587, 28] width 58 height 13
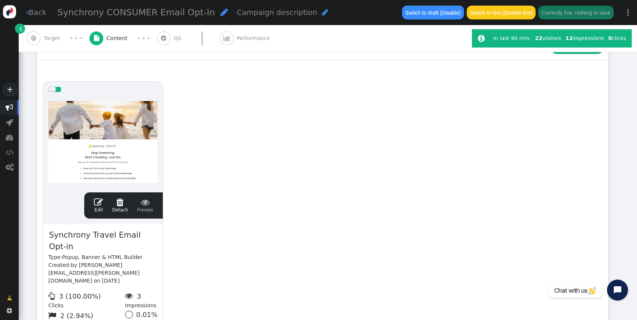
scroll to position [67, 0]
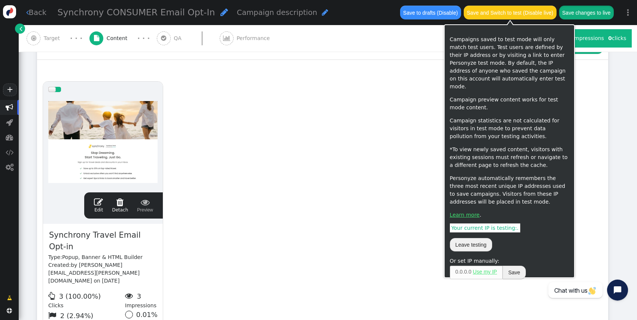
click at [579, 16] on button "Save changes to live" at bounding box center [587, 12] width 55 height 13
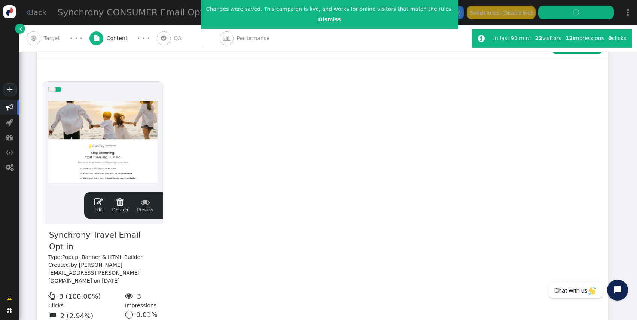
click at [322, 21] on link "Dismiss" at bounding box center [329, 19] width 23 height 6
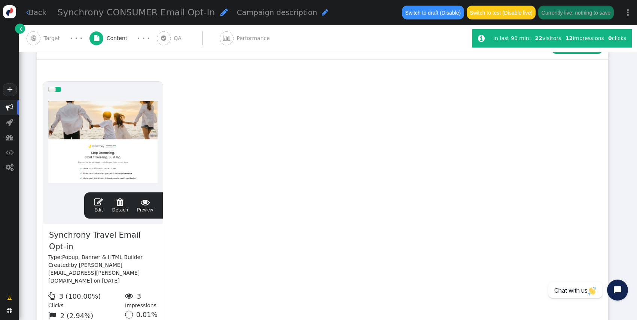
click at [46, 38] on span "Target" at bounding box center [53, 38] width 19 height 8
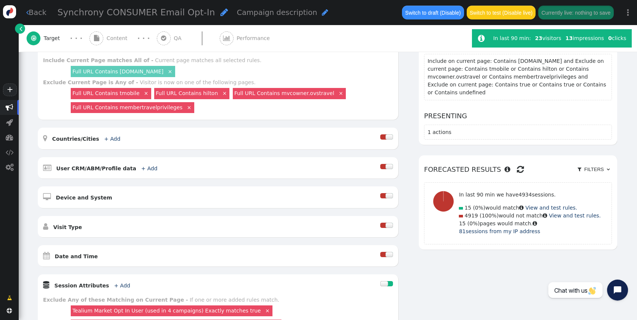
scroll to position [124, 0]
click at [113, 41] on span "Content" at bounding box center [119, 38] width 24 height 8
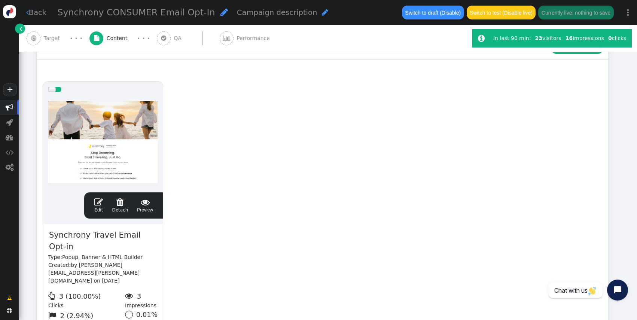
click at [96, 205] on span "" at bounding box center [98, 202] width 9 height 9
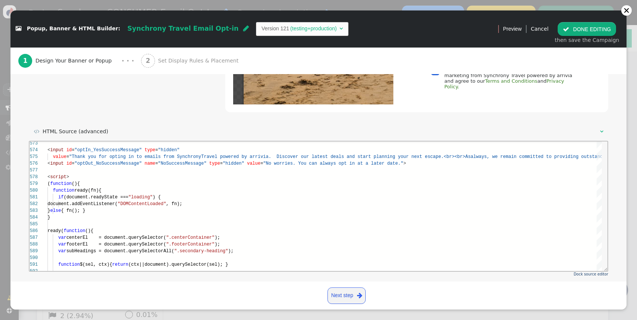
scroll to position [327, 0]
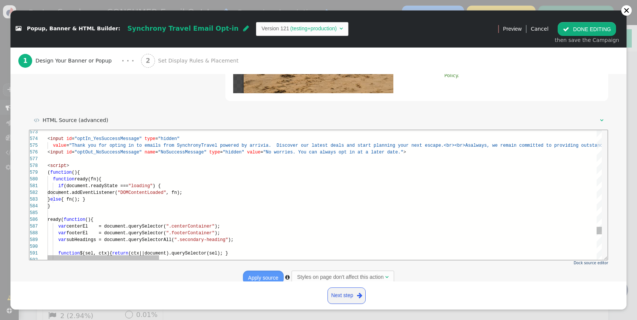
click at [52, 167] on span "script" at bounding box center [58, 165] width 16 height 5
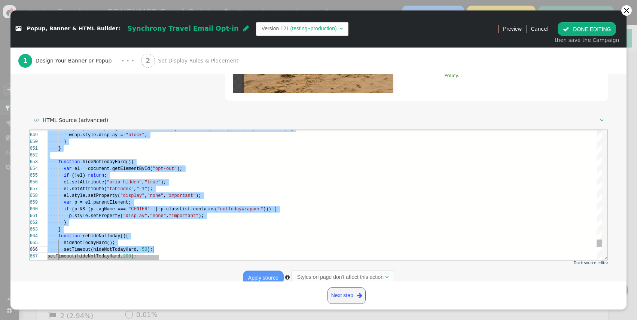
scroll to position [27, 24]
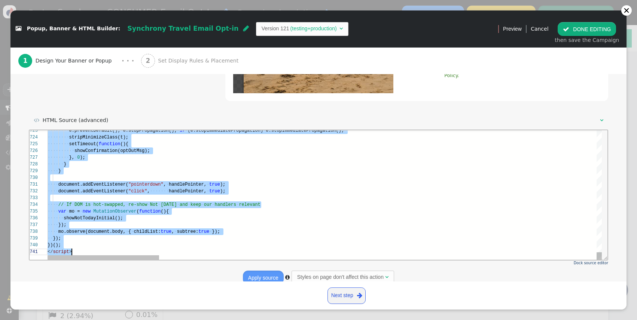
drag, startPoint x: 48, startPoint y: 167, endPoint x: 154, endPoint y: 289, distance: 161.7
paste textarea "} } // capture-phase listeners (win against third-parties) document.addEventLis…"
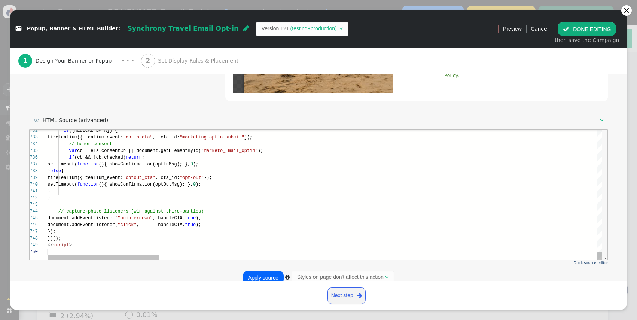
type textarea "} } // capture-phase listeners (win against third-parties) document.addEventLis…"
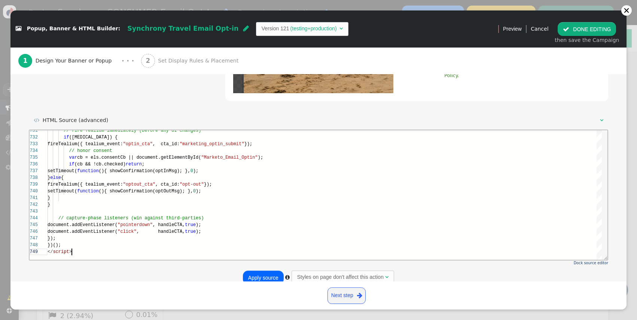
scroll to position [54, 24]
click at [263, 282] on div " Previous step Next step " at bounding box center [318, 296] width 616 height 28
click at [263, 281] on button "Apply source" at bounding box center [263, 277] width 41 height 13
click at [594, 26] on button " DONE EDITING" at bounding box center [587, 28] width 58 height 13
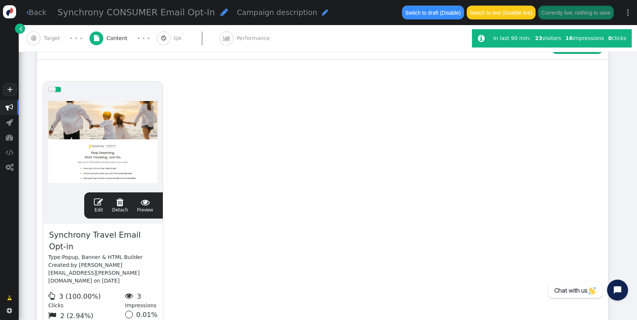
scroll to position [67, 0]
click at [573, 9] on button "Save changes to live" at bounding box center [587, 12] width 55 height 13
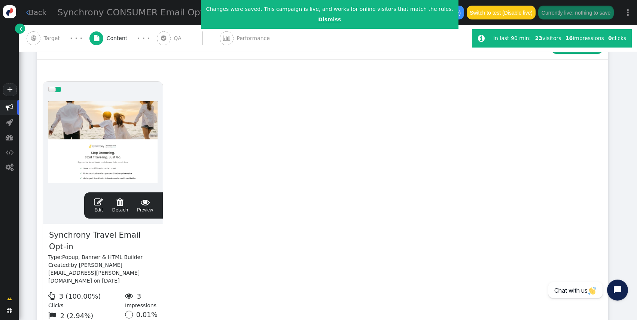
click at [321, 20] on link "Dismiss" at bounding box center [329, 19] width 23 height 6
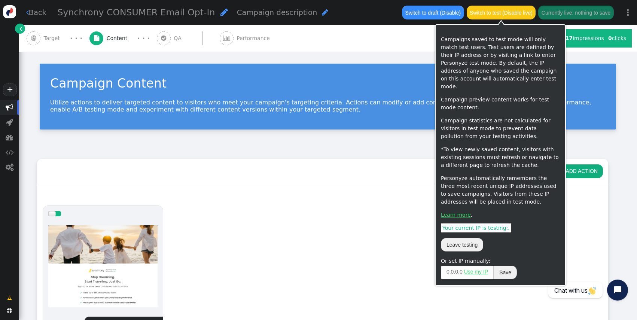
scroll to position [124, 0]
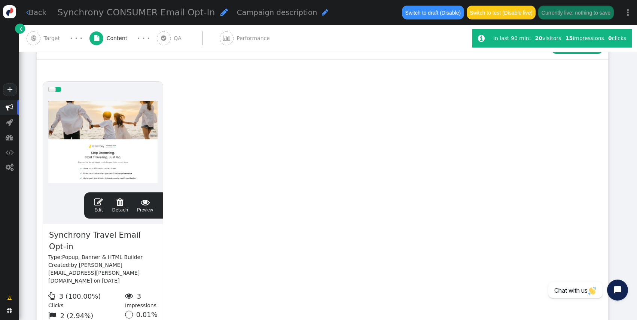
click at [97, 201] on span "" at bounding box center [98, 202] width 9 height 9
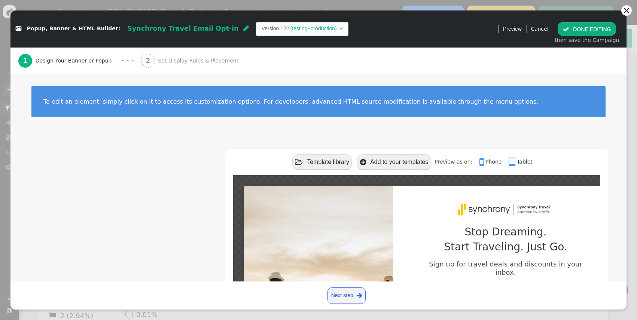
scroll to position [0, 0]
click at [99, 205] on div " Template library  Add to your templates Preview as on:  Phone  Tablet USAA…" at bounding box center [319, 294] width 580 height 290
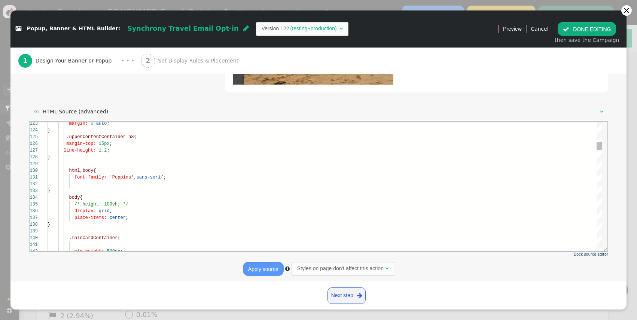
scroll to position [0, 121]
click at [185, 176] on div "font-family: 'Poppins' , sans-serif ;" at bounding box center [325, 177] width 555 height 7
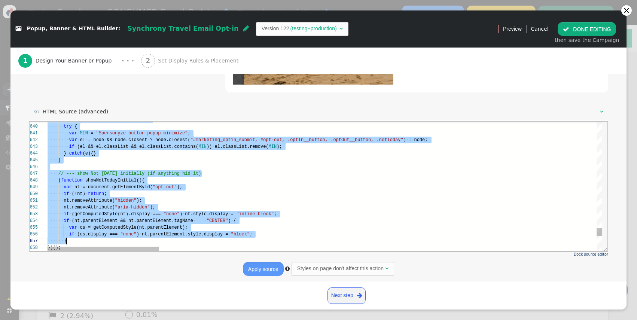
scroll to position [27, 24]
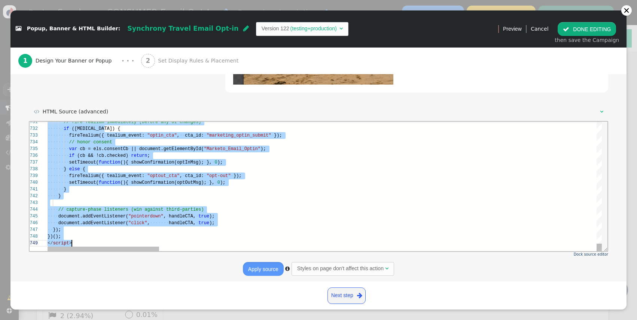
drag, startPoint x: 49, startPoint y: 175, endPoint x: 242, endPoint y: 408, distance: 303.2
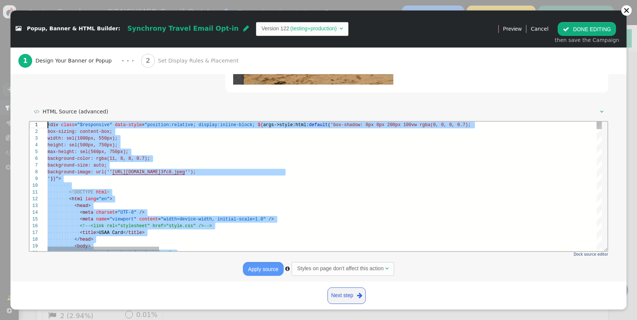
scroll to position [0, 0]
drag, startPoint x: 80, startPoint y: 243, endPoint x: 37, endPoint y: 152, distance: 100.7
click at [81, 164] on span "background-size:" at bounding box center [69, 165] width 43 height 5
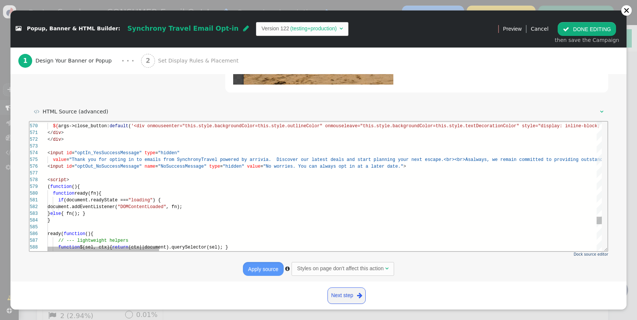
click at [72, 196] on div "589 586 587 588 583 584 585 580 581 582 578 579 575 576 577 569 570 571 572 573…" at bounding box center [316, 187] width 573 height 130
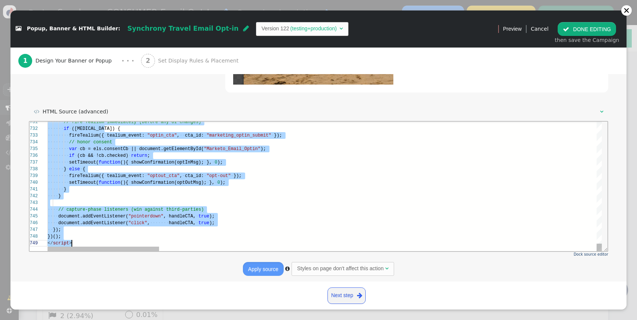
drag, startPoint x: 48, startPoint y: 179, endPoint x: 174, endPoint y: 325, distance: 193.3
paste textarea "// capture-phase listeners (win against third-parties) document.addEventListene…"
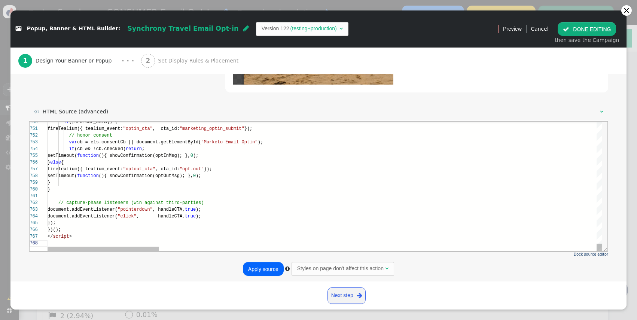
type textarea "// capture-phase listeners (win against third-parties) document.addEventListene…"
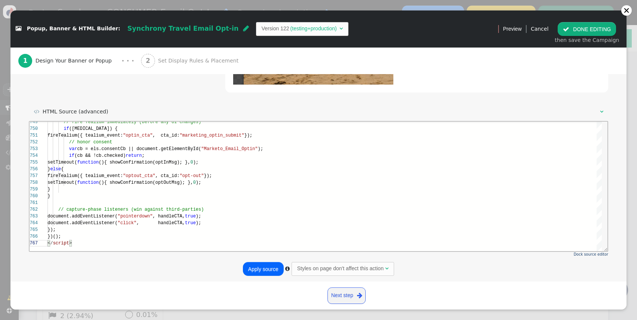
click at [266, 271] on button "Apply source" at bounding box center [263, 268] width 41 height 13
click at [594, 30] on button " DONE EDITING" at bounding box center [587, 28] width 58 height 13
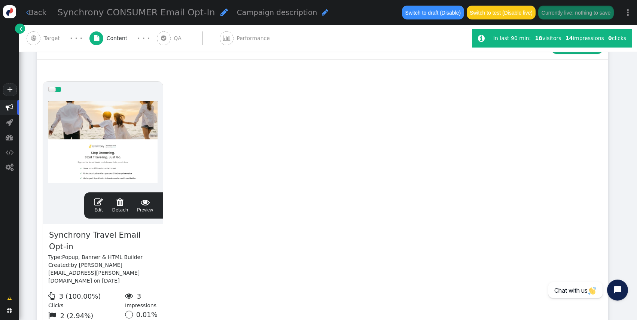
scroll to position [67, 0]
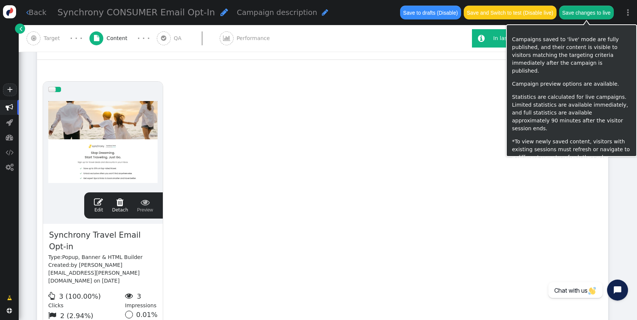
click at [580, 17] on button "Save changes to live" at bounding box center [587, 12] width 55 height 13
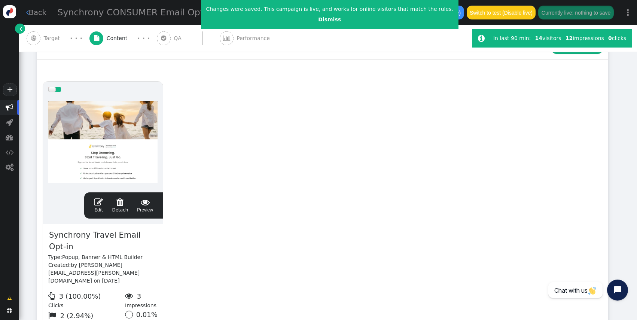
click at [98, 201] on span "" at bounding box center [98, 202] width 9 height 9
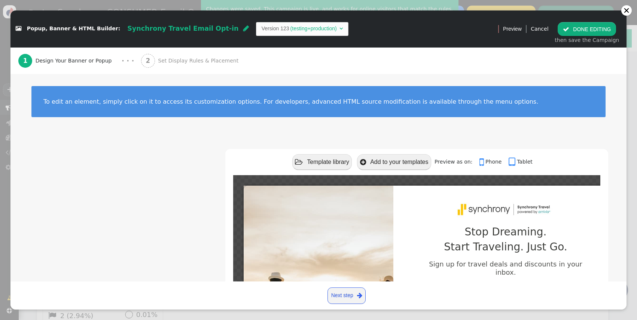
click at [98, 201] on div " Template library  Add to your templates Preview as on:  Phone  Tablet USAA…" at bounding box center [319, 294] width 580 height 290
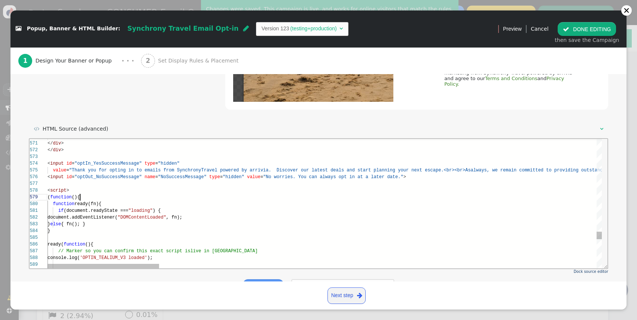
scroll to position [34, 33]
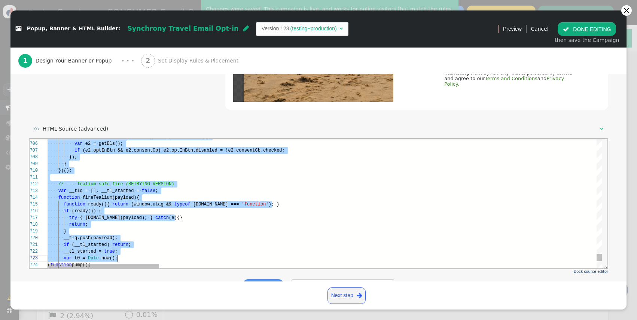
type textarea "ut id="optIn_YesSuccessMessage" type="hidden" value="Thank you for opting in to…"
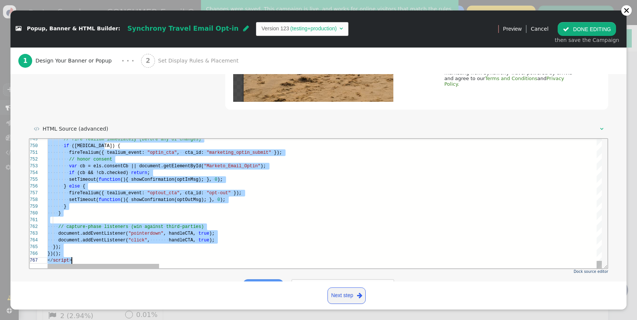
drag, startPoint x: 48, startPoint y: 191, endPoint x: 114, endPoint y: 304, distance: 131.6
paste textarea "Editor content;Press Alt+F1 for Accessibility Options."
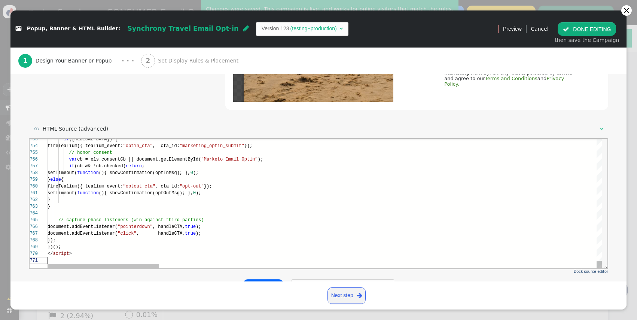
type textarea "setTimeout(function(){ showConfirmation(optOutMsg); }, 0); } } // capture-phase…"
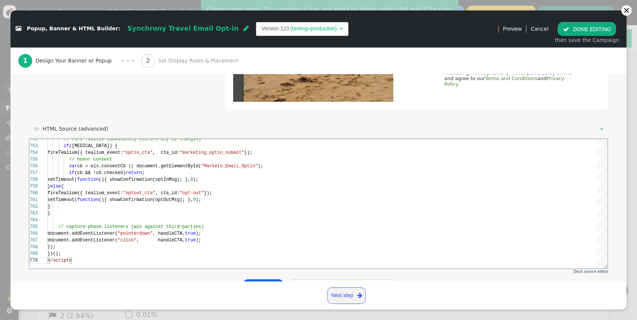
scroll to position [336, 0]
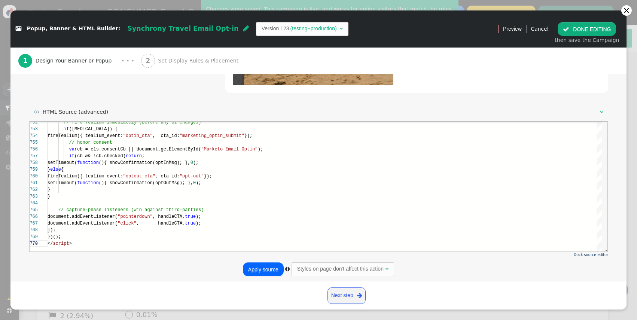
click at [258, 261] on div "Dock source editor Apply source  Styles on page don't affect this action " at bounding box center [319, 198] width 580 height 155
click at [255, 266] on button "Apply source" at bounding box center [263, 269] width 41 height 13
click at [586, 31] on button " DONE EDITING" at bounding box center [587, 28] width 58 height 13
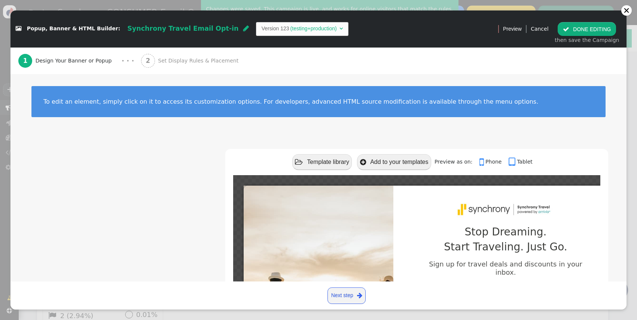
scroll to position [67, 0]
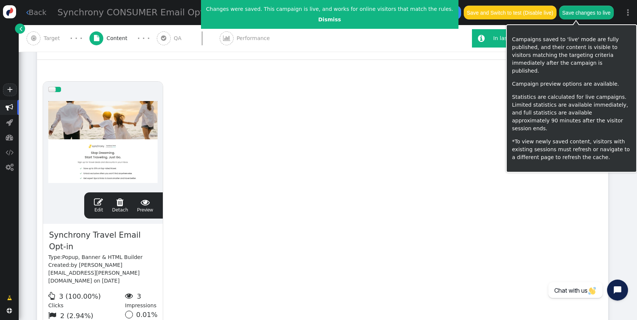
click at [435, 148] on div "drag this  Edit  Detach  Preview Synchrony Travel Email Opt-in Type: Popup, …" at bounding box center [322, 218] width 571 height 284
click at [594, 13] on button "Save changes to live" at bounding box center [587, 12] width 55 height 13
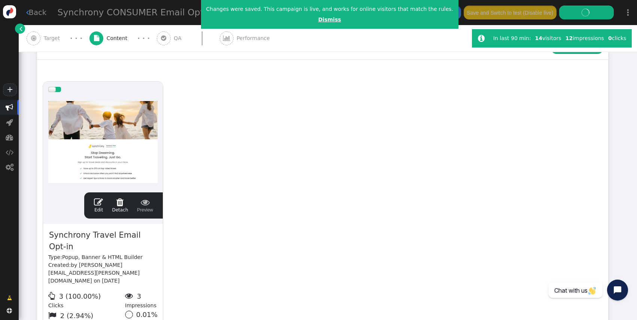
click at [318, 21] on link "Dismiss" at bounding box center [329, 19] width 23 height 6
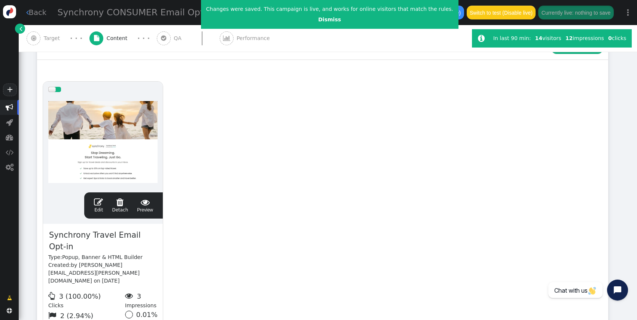
click at [318, 22] on center "Dismiss" at bounding box center [329, 20] width 247 height 8
click at [318, 21] on link "Dismiss" at bounding box center [329, 19] width 23 height 6
